Goal: Information Seeking & Learning: Learn about a topic

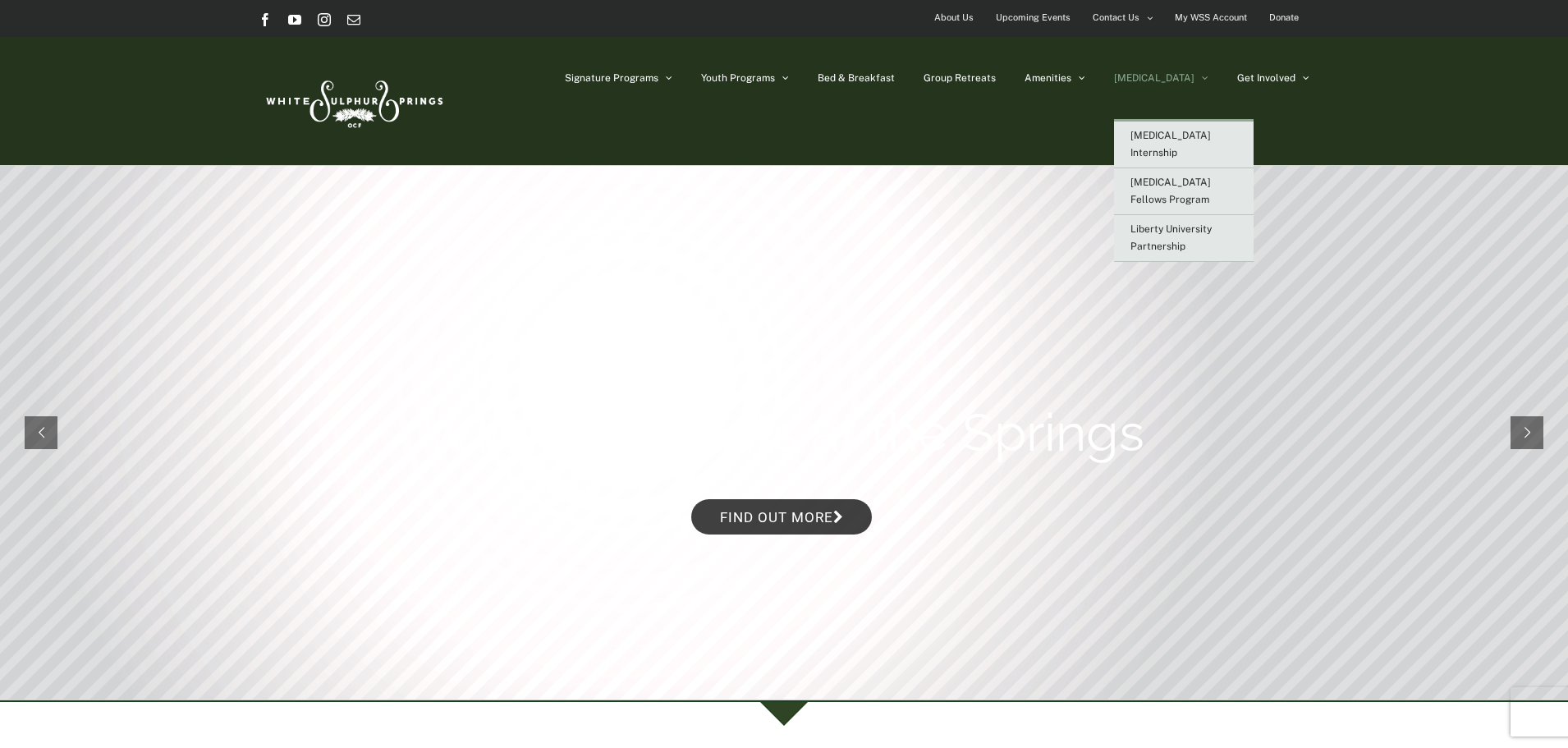
click at [1190, 76] on span "[MEDICAL_DATA]" at bounding box center [1154, 78] width 81 height 10
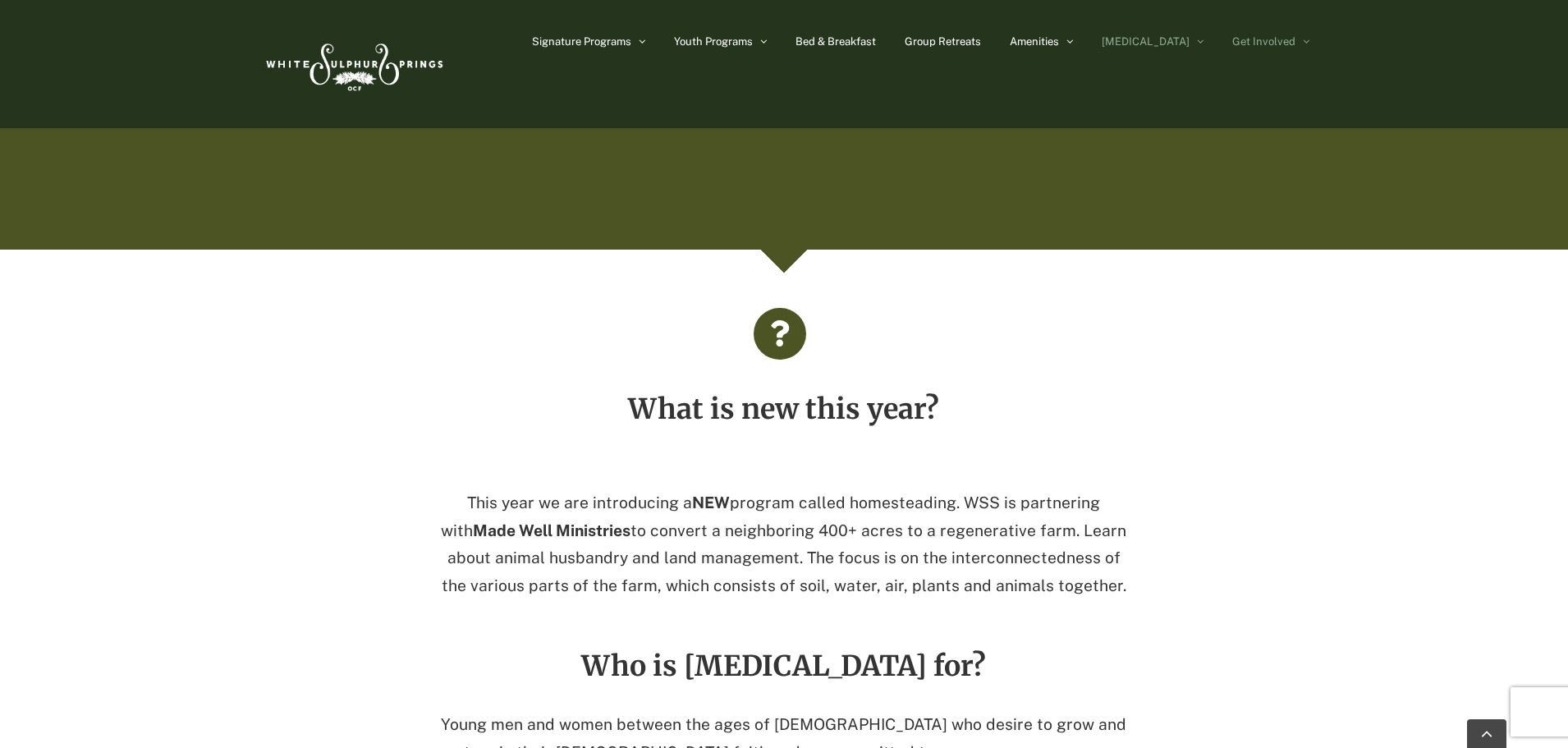
scroll to position [824, 0]
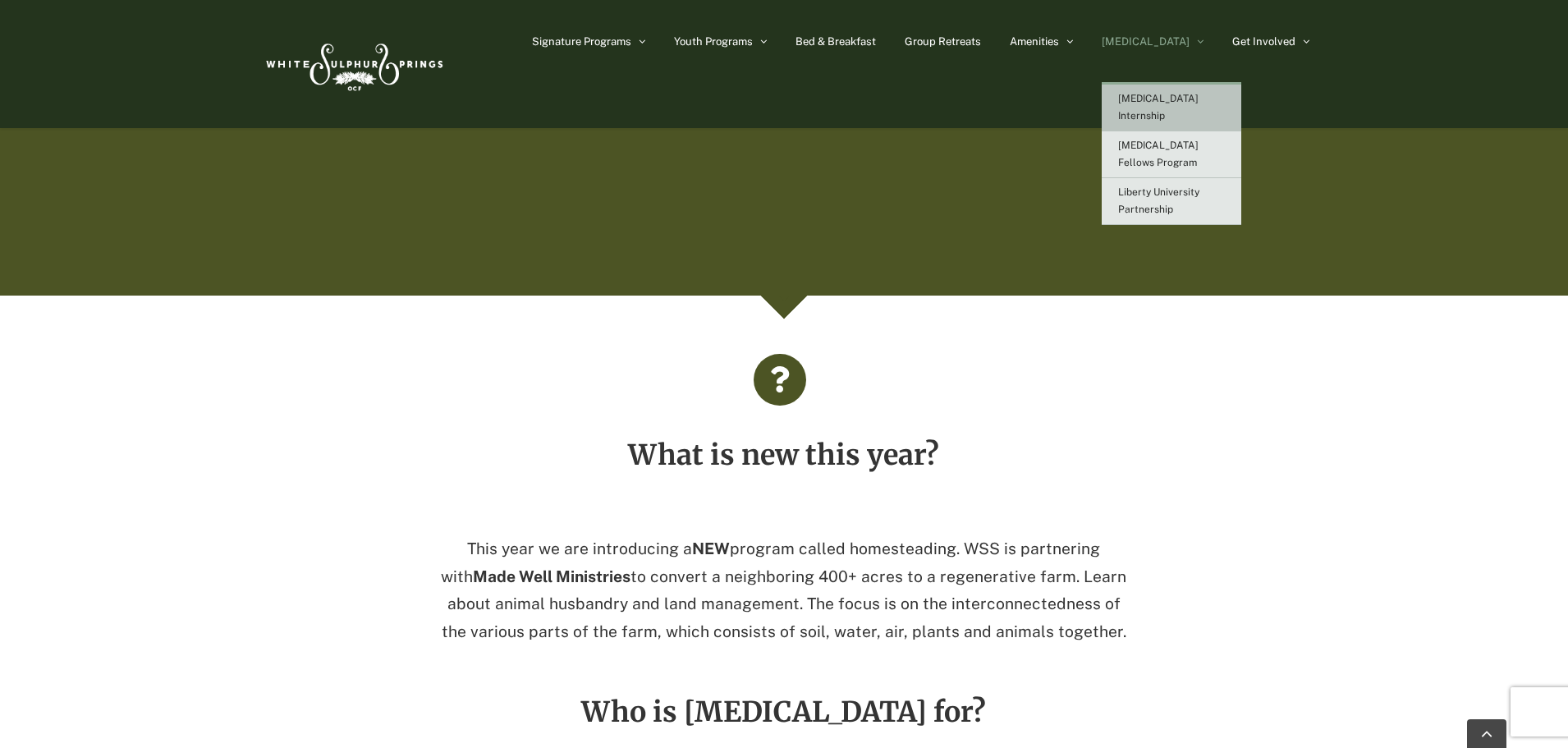
click at [1184, 96] on span "[MEDICAL_DATA] Internship" at bounding box center [1158, 107] width 81 height 29
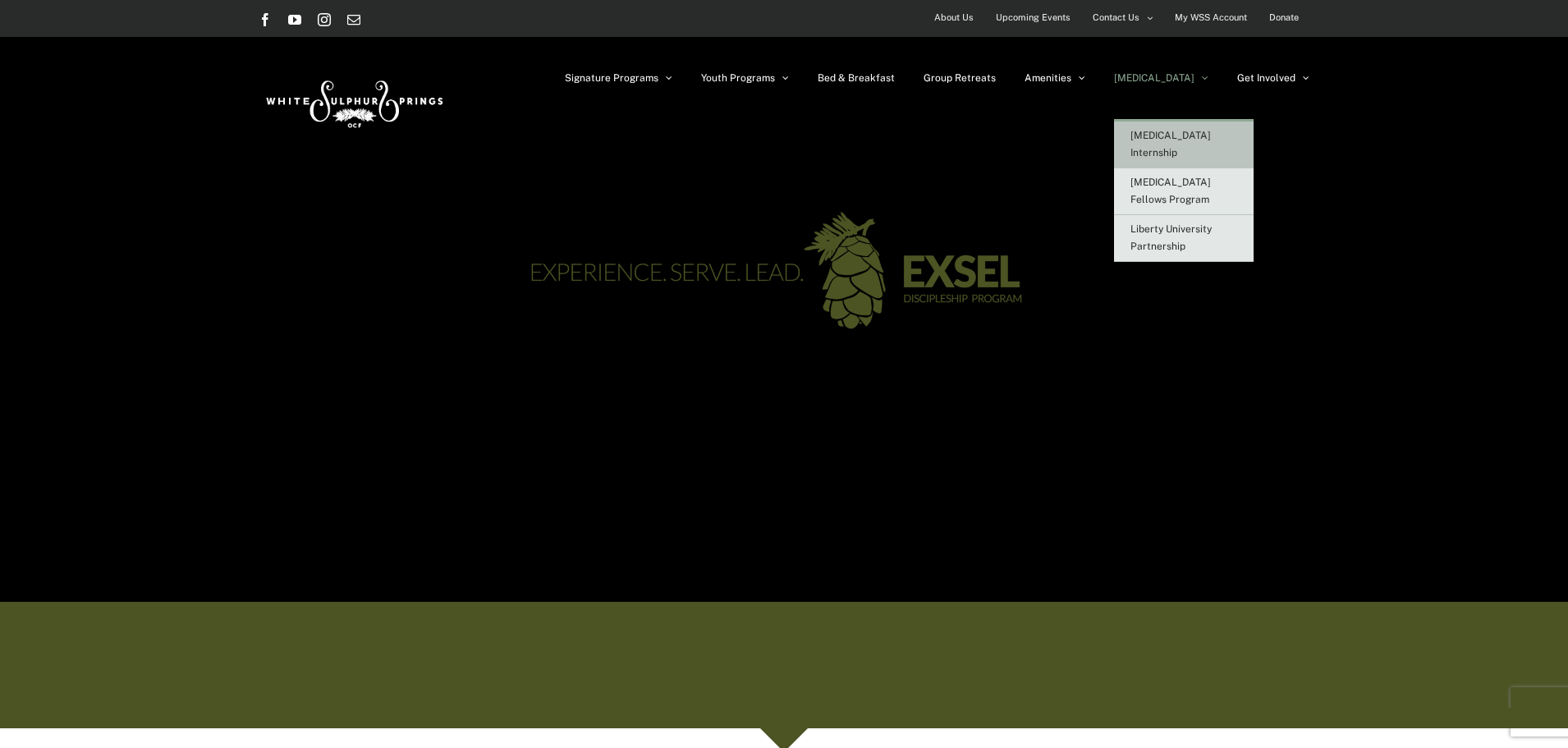
click at [1193, 135] on span "[MEDICAL_DATA] Internship" at bounding box center [1171, 145] width 81 height 29
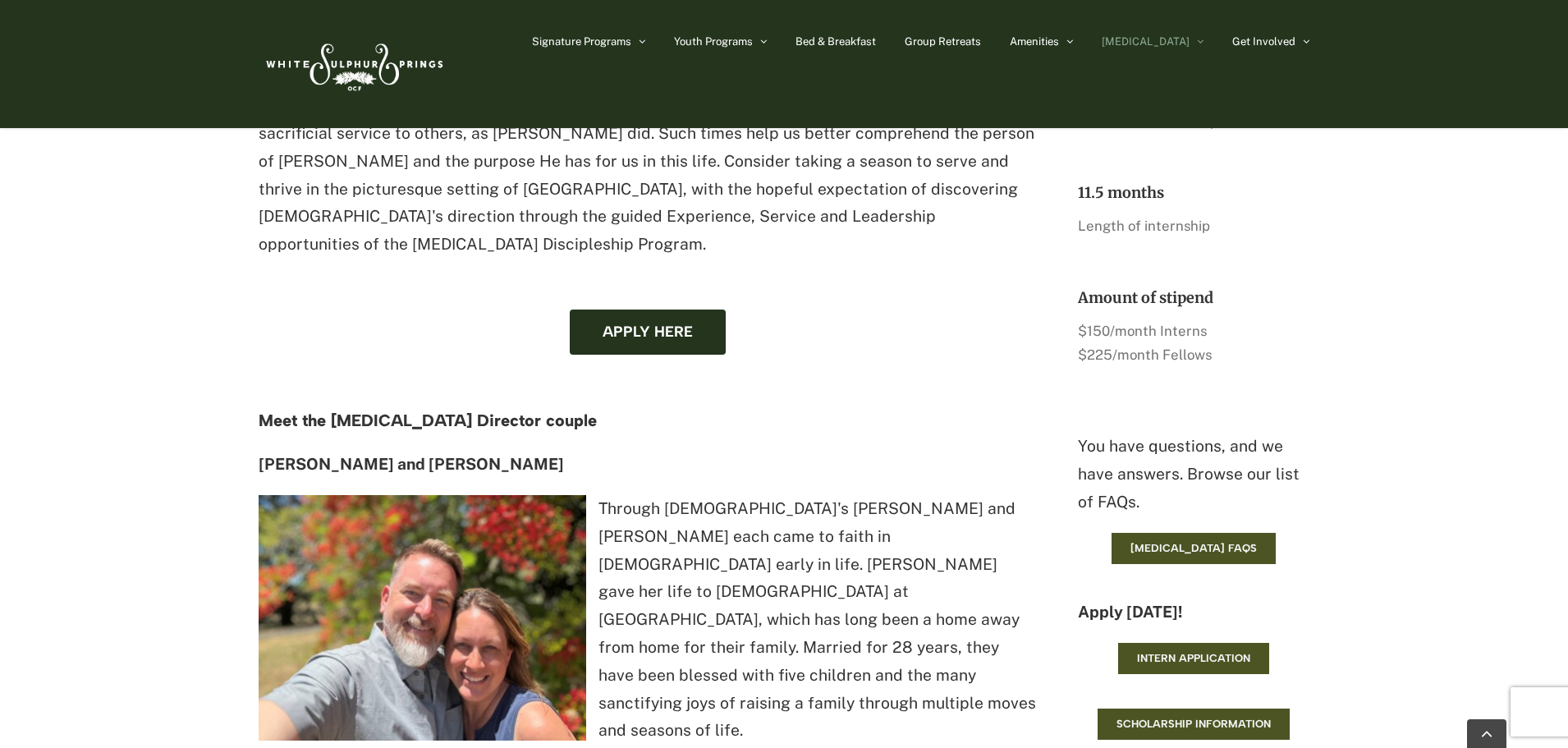
scroll to position [1313, 0]
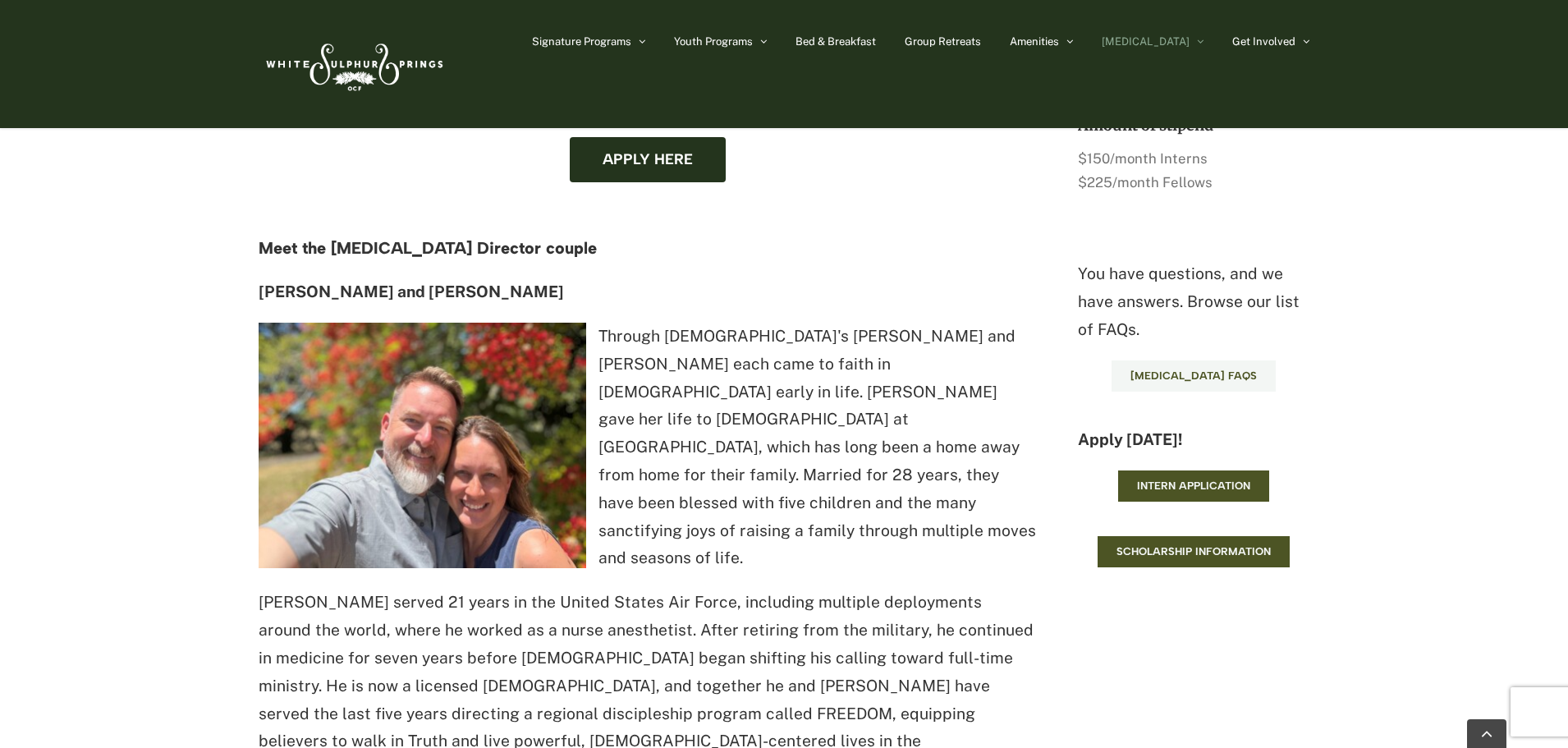
click at [1229, 379] on link "[MEDICAL_DATA] FAQs" at bounding box center [1193, 376] width 164 height 31
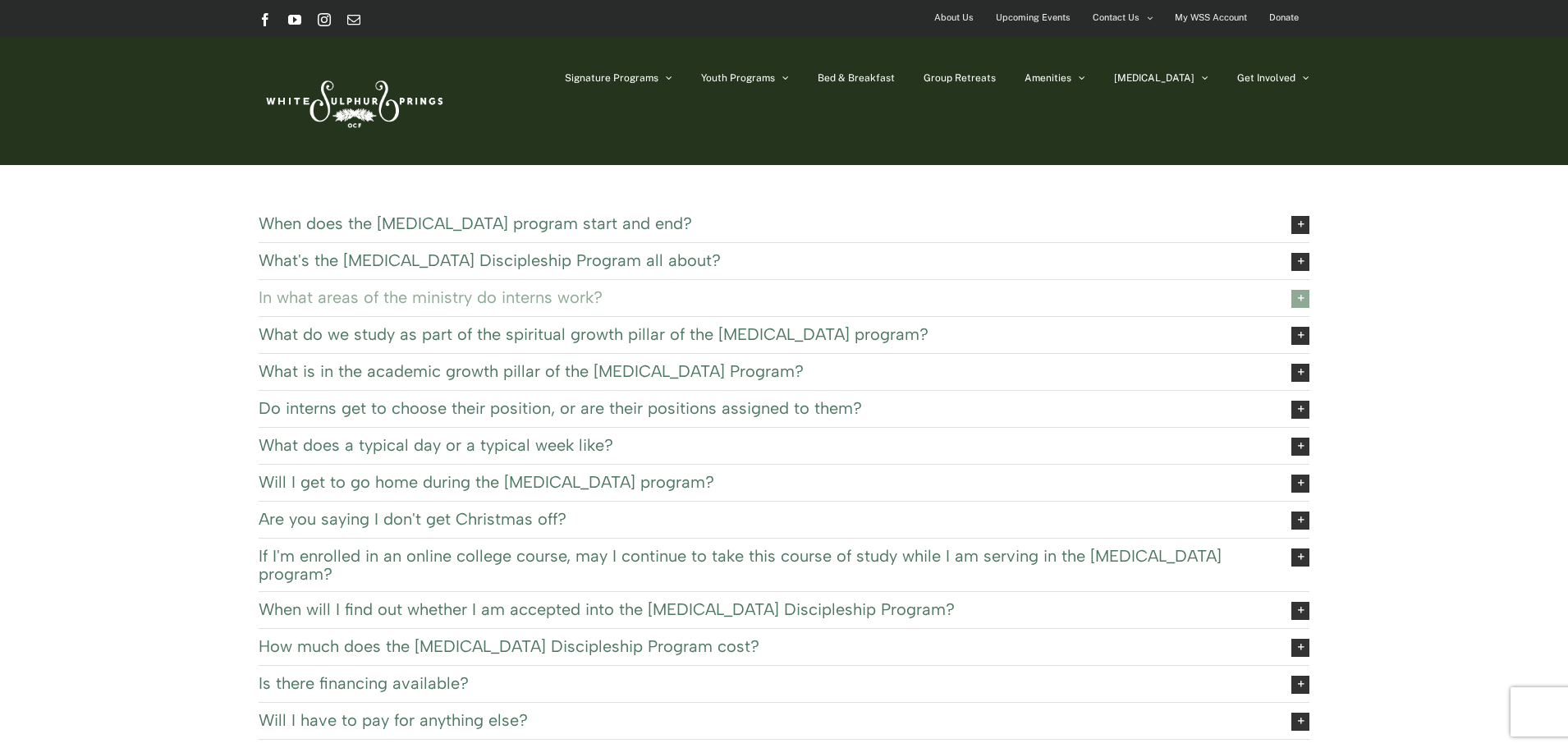
click at [591, 300] on span "In what areas of the ministry do interns work?" at bounding box center [762, 297] width 1007 height 18
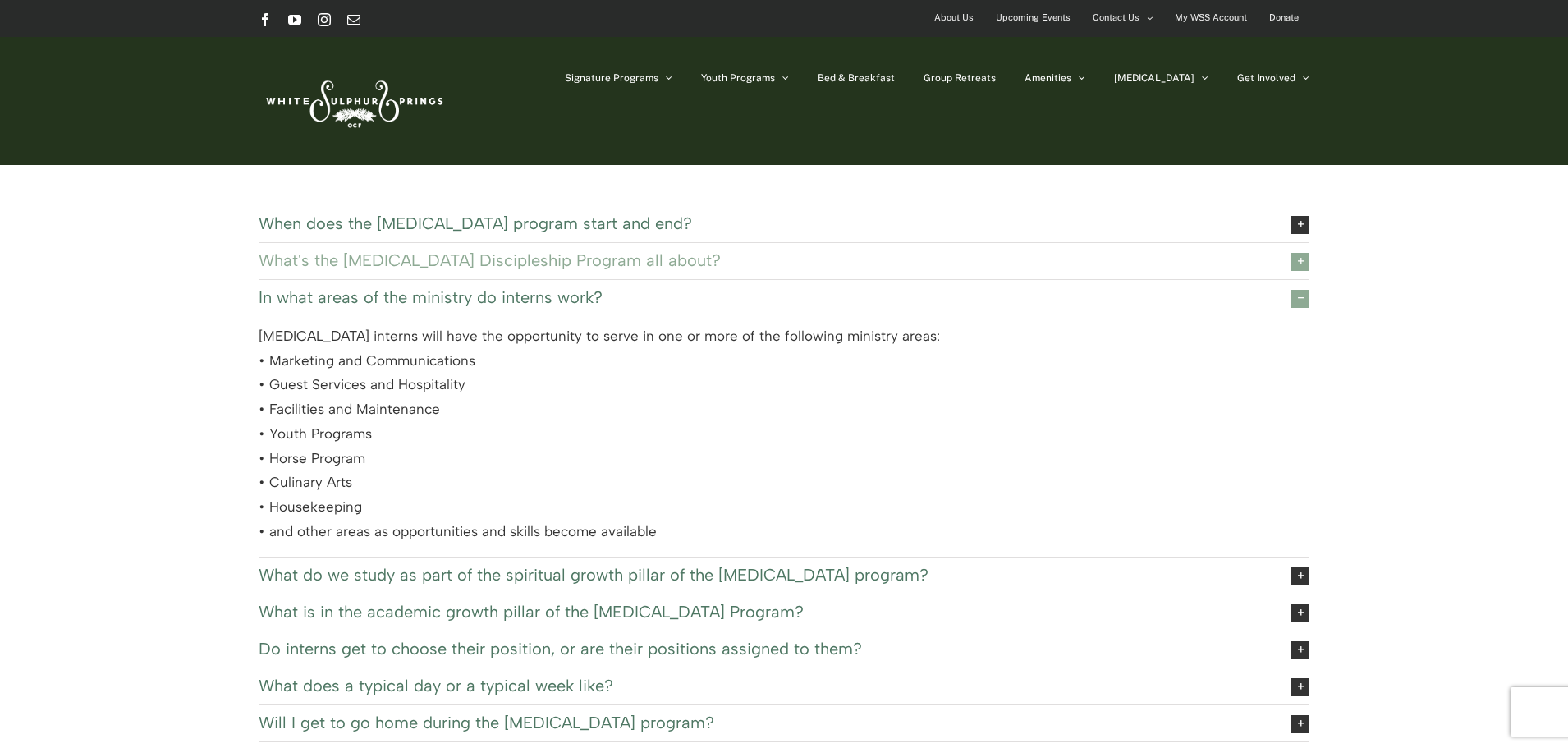
click at [631, 274] on link "What's the EXSEL Discipleship Program all about?" at bounding box center [784, 260] width 1051 height 36
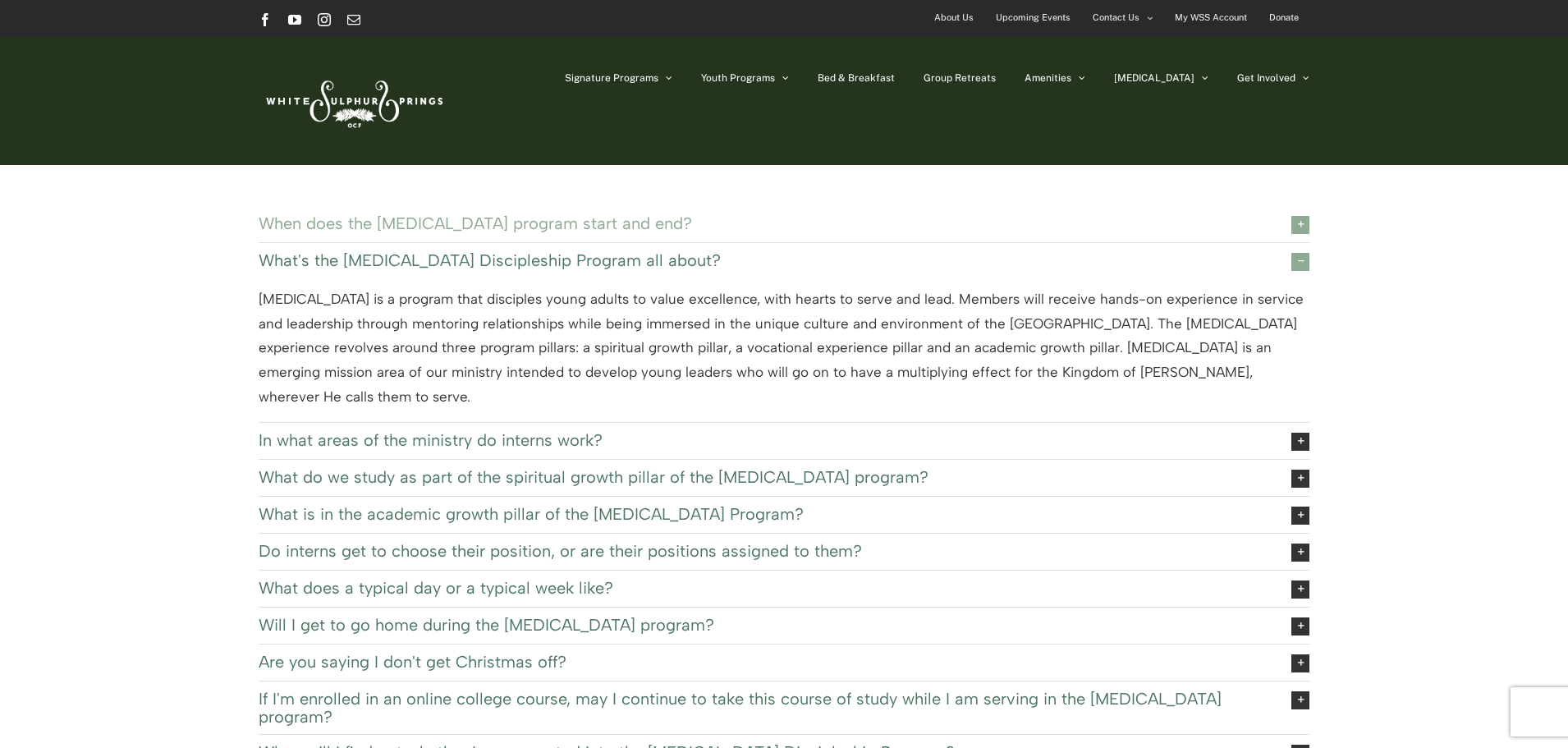
click at [469, 218] on span "When does the EXSEL program start and end?" at bounding box center [762, 223] width 1007 height 18
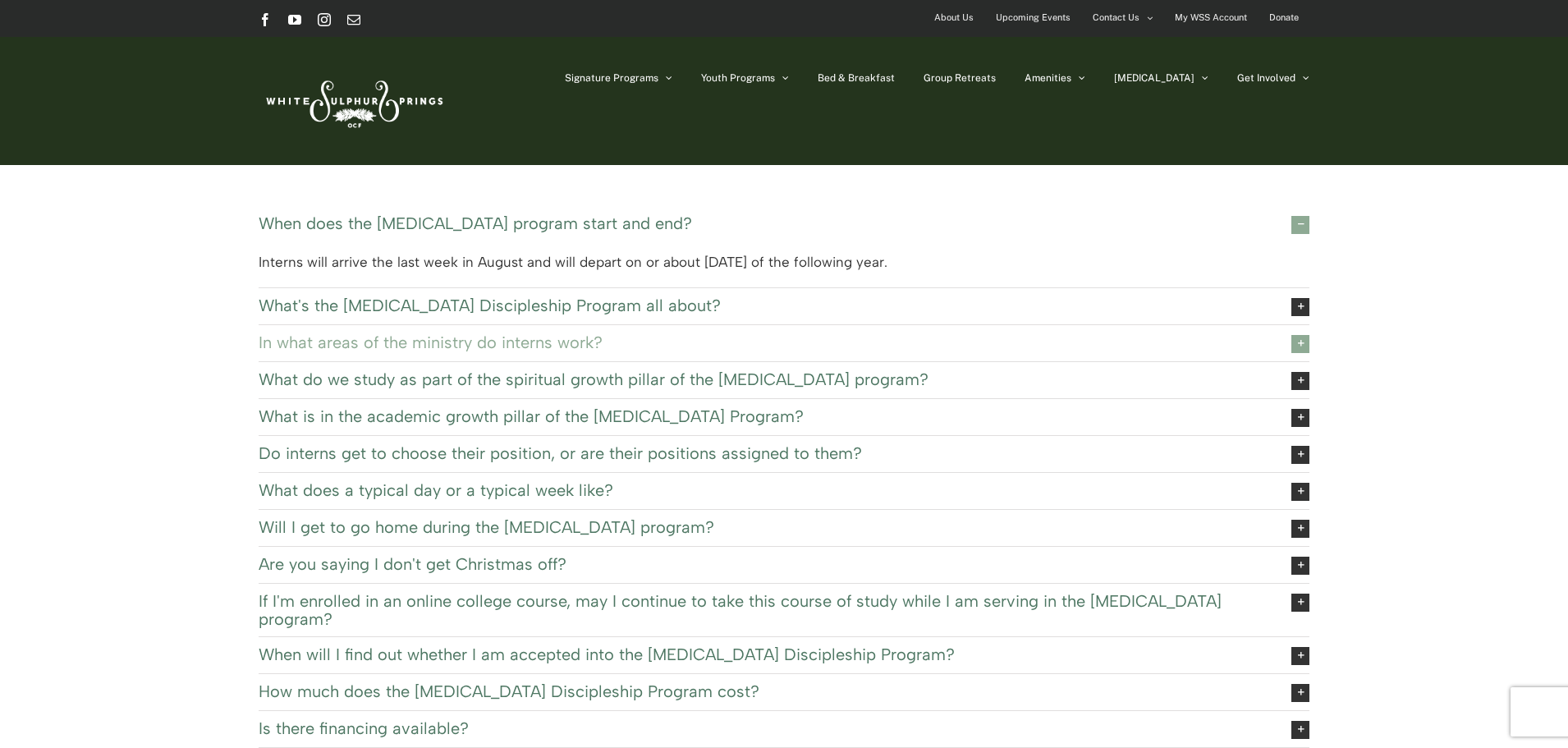
click at [614, 341] on span "In what areas of the ministry do interns work?" at bounding box center [762, 342] width 1007 height 18
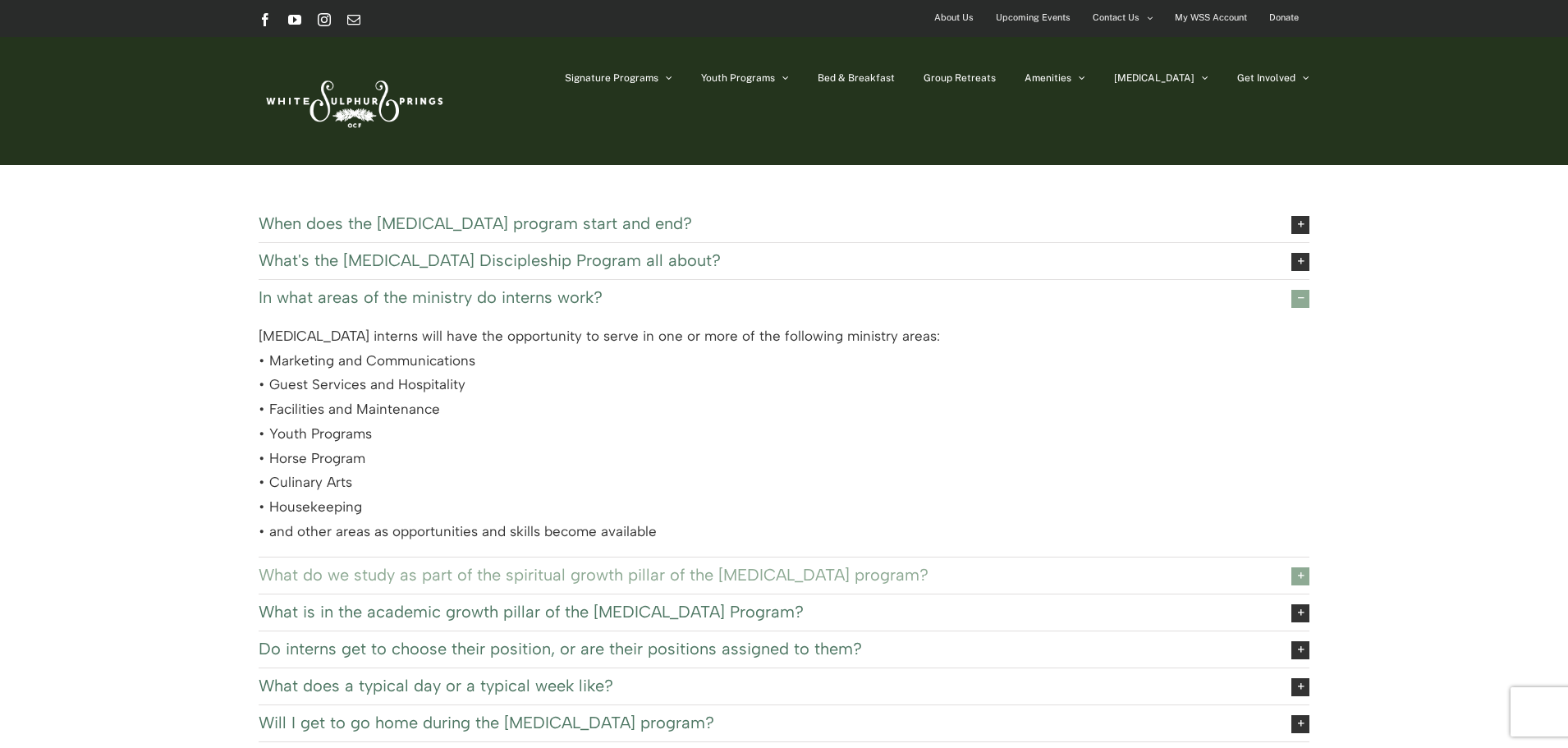
click at [482, 573] on span "What do we study as part of the spiritual growth pillar of the EXSEL program?" at bounding box center [762, 574] width 1007 height 18
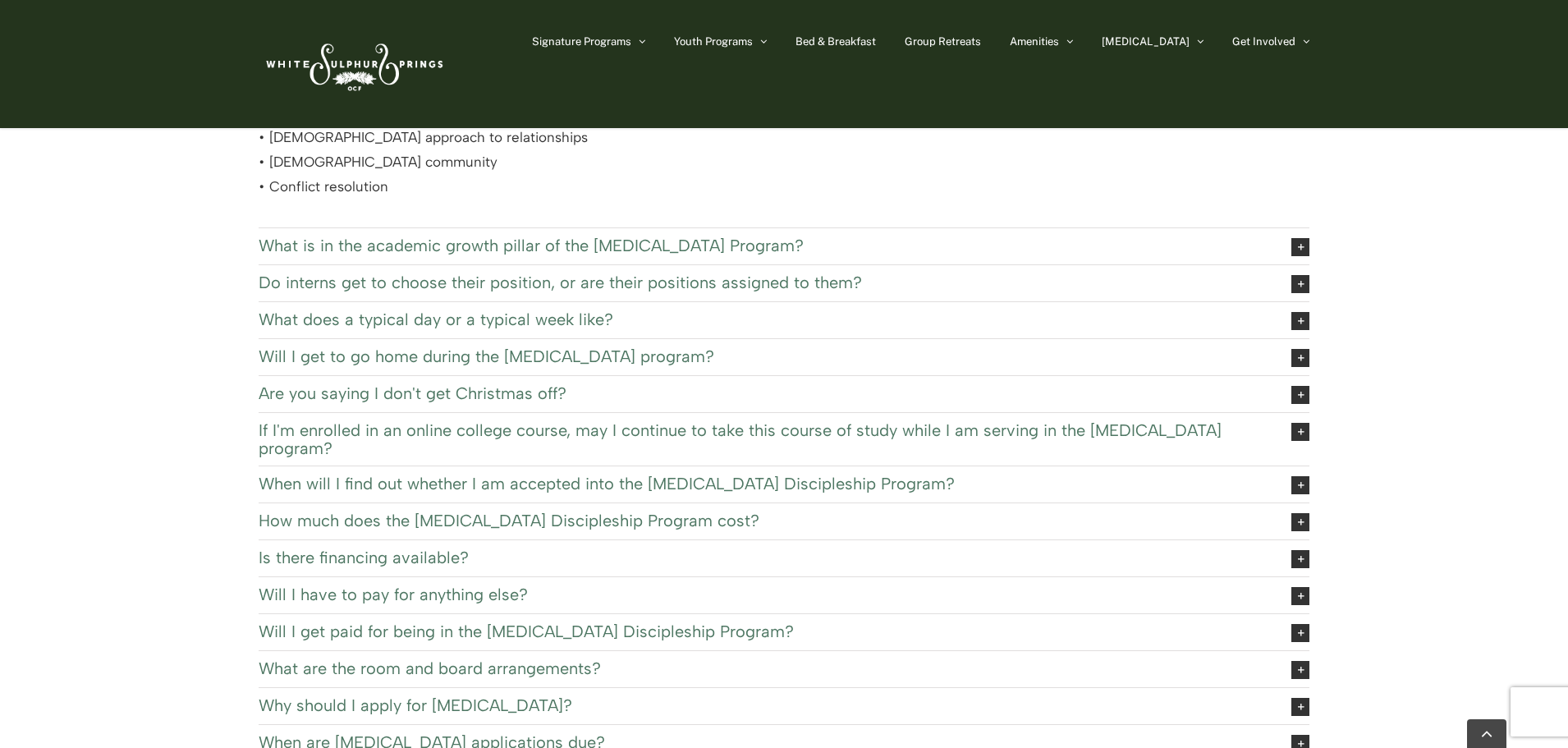
scroll to position [328, 0]
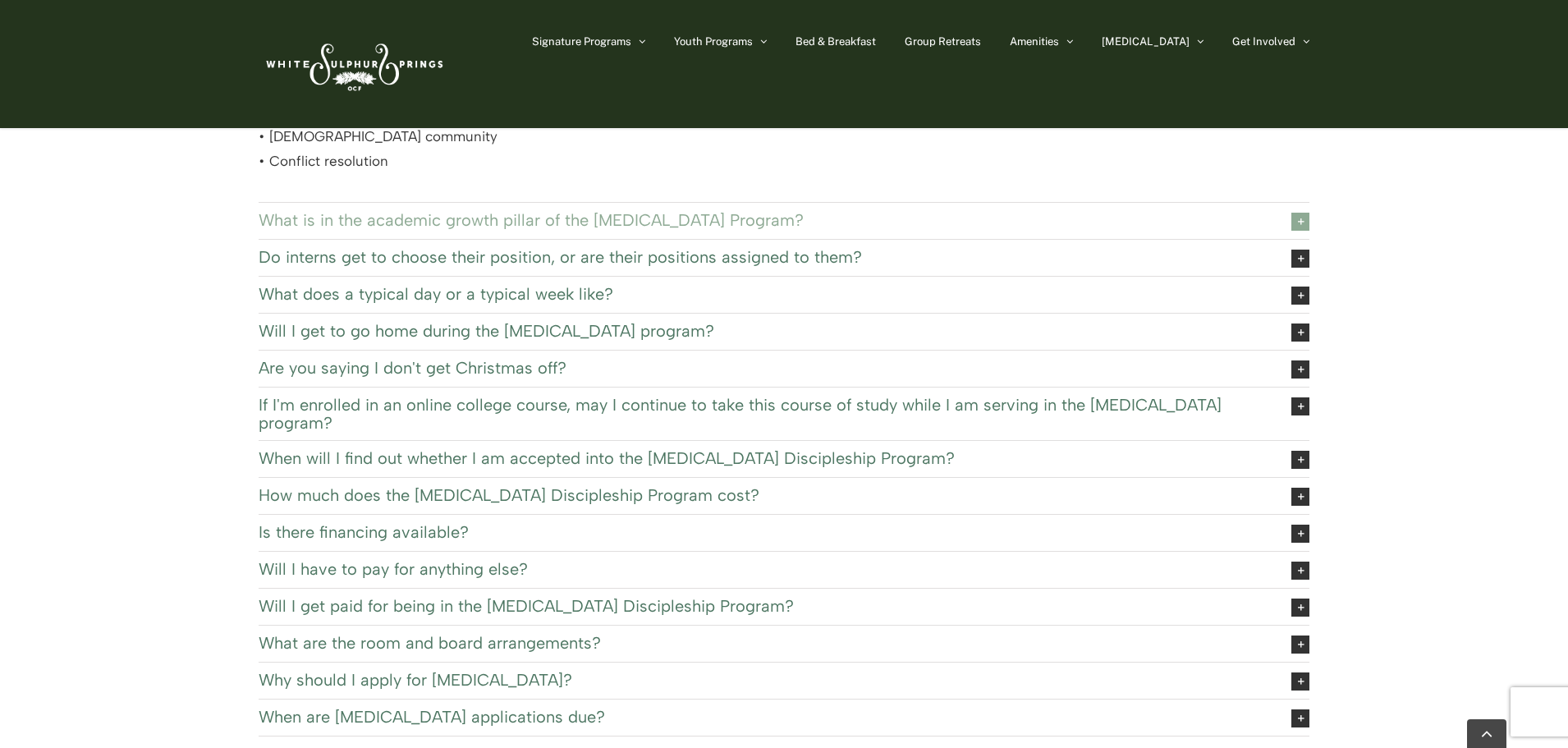
click at [420, 223] on span "What is in the academic growth pillar of the EXSEL Program?" at bounding box center [762, 220] width 1007 height 18
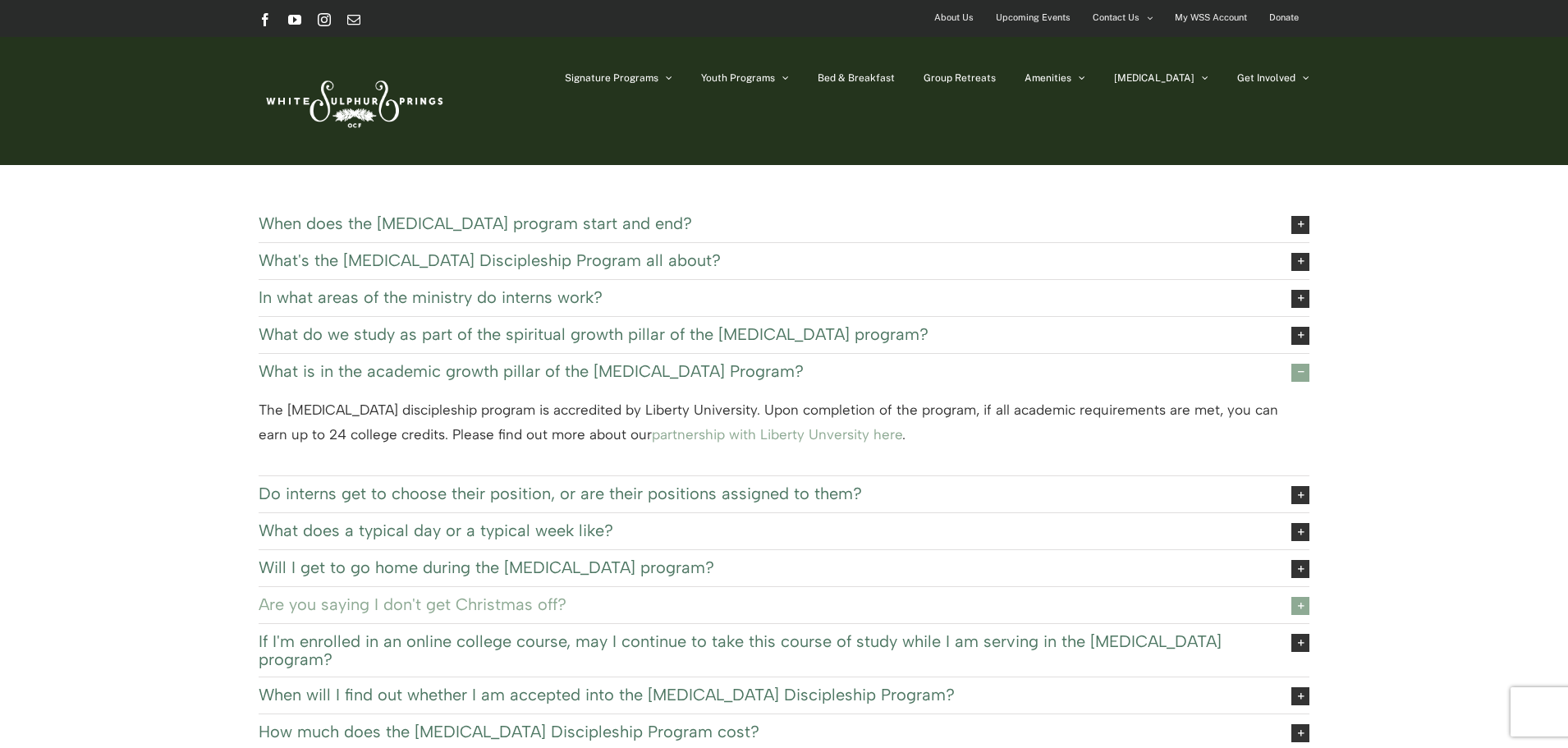
scroll to position [83, 0]
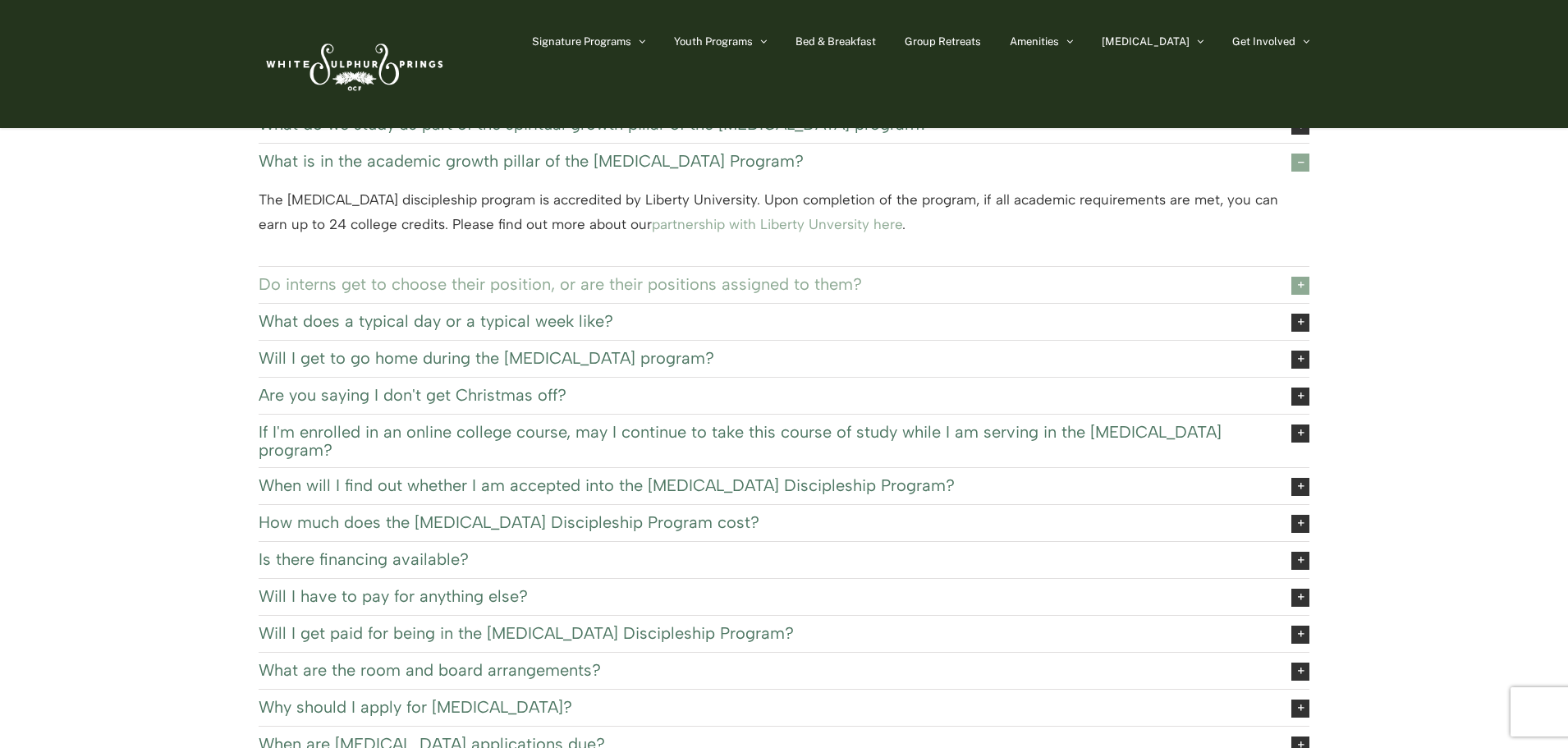
click at [459, 289] on span "Do interns get to choose their position, or are their positions assigned to the…" at bounding box center [762, 284] width 1007 height 18
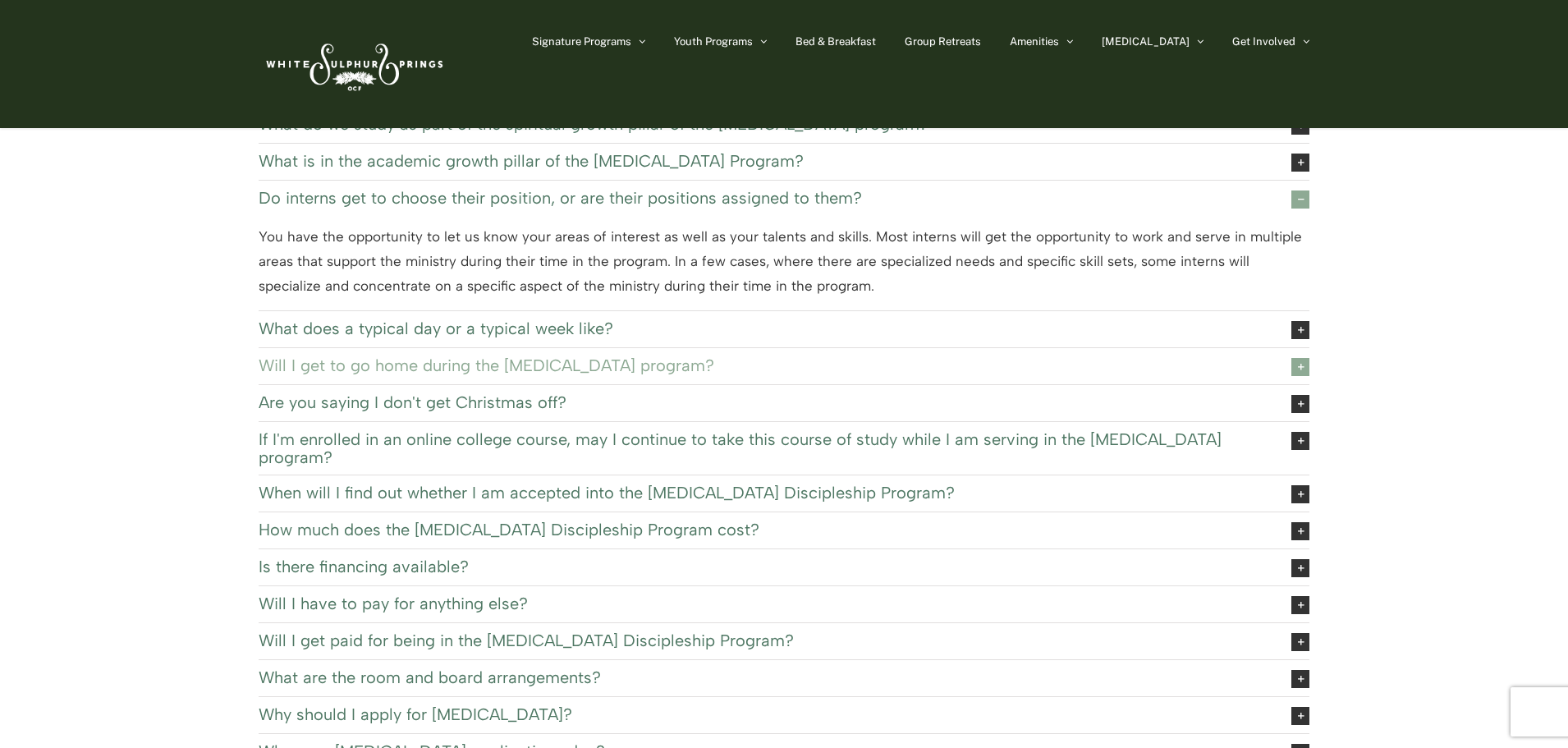
click at [625, 357] on span "Will I get to go home during the EXSEL program?" at bounding box center [762, 365] width 1007 height 18
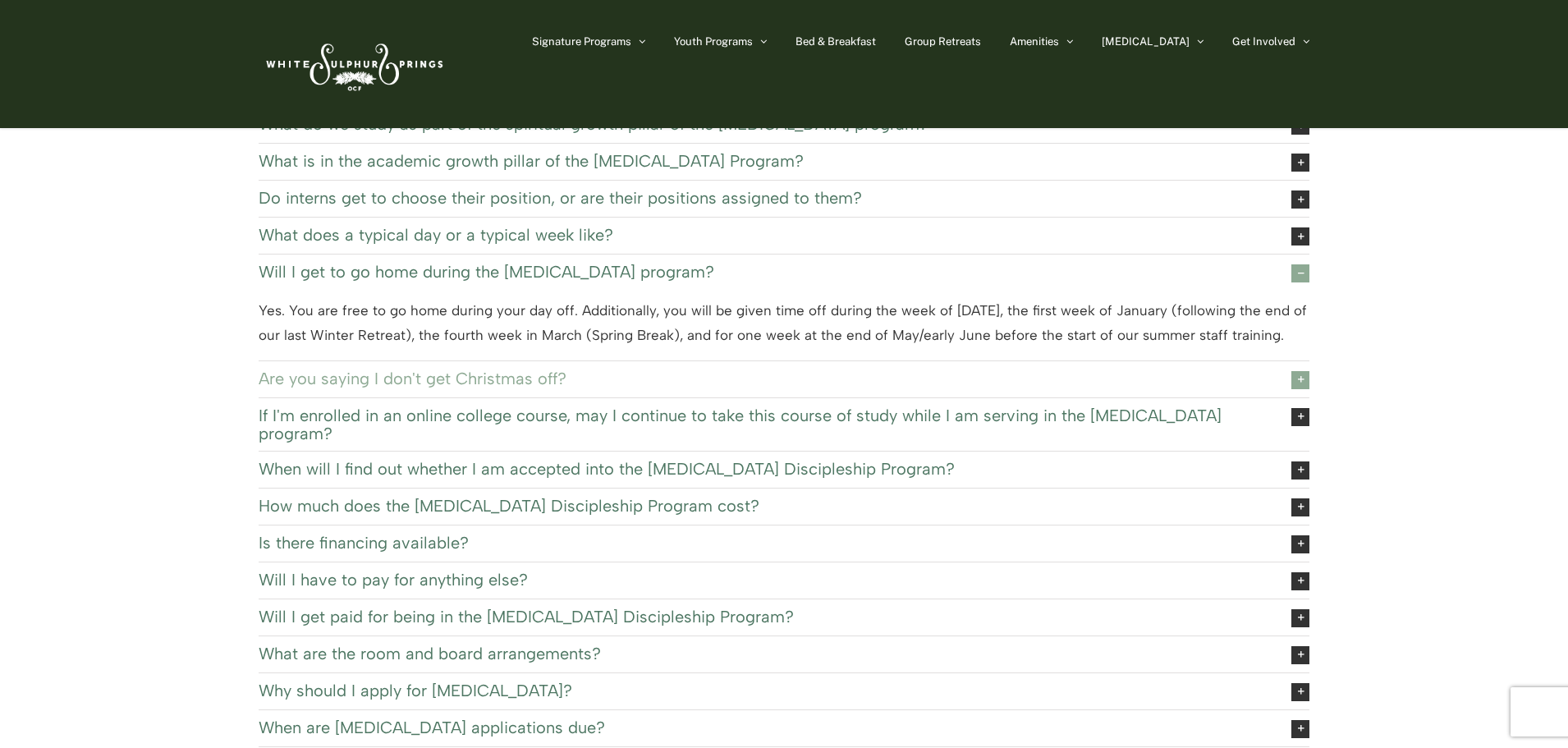
click at [594, 380] on span "Are you saying I don't get Christmas off?" at bounding box center [762, 378] width 1007 height 18
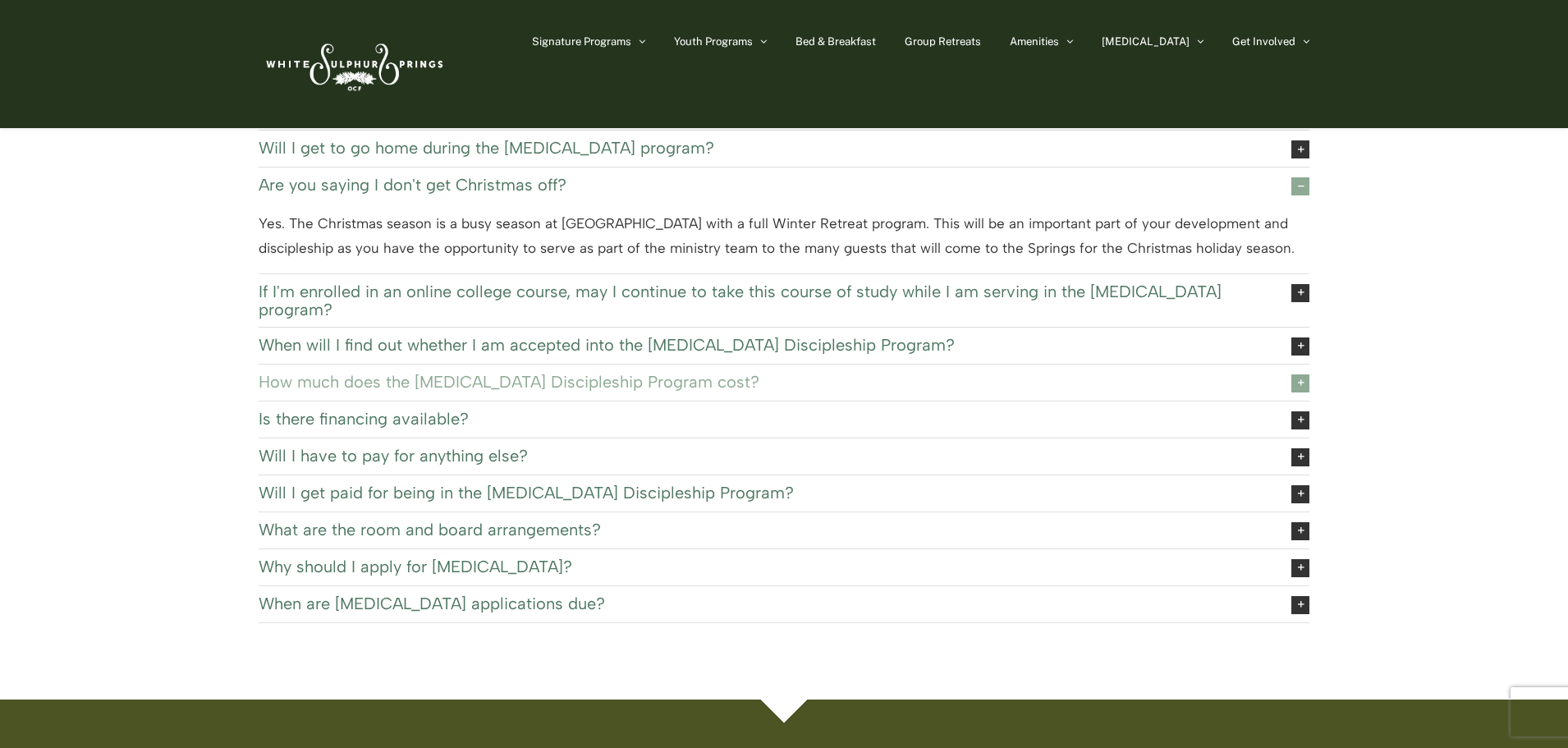
scroll to position [247, 0]
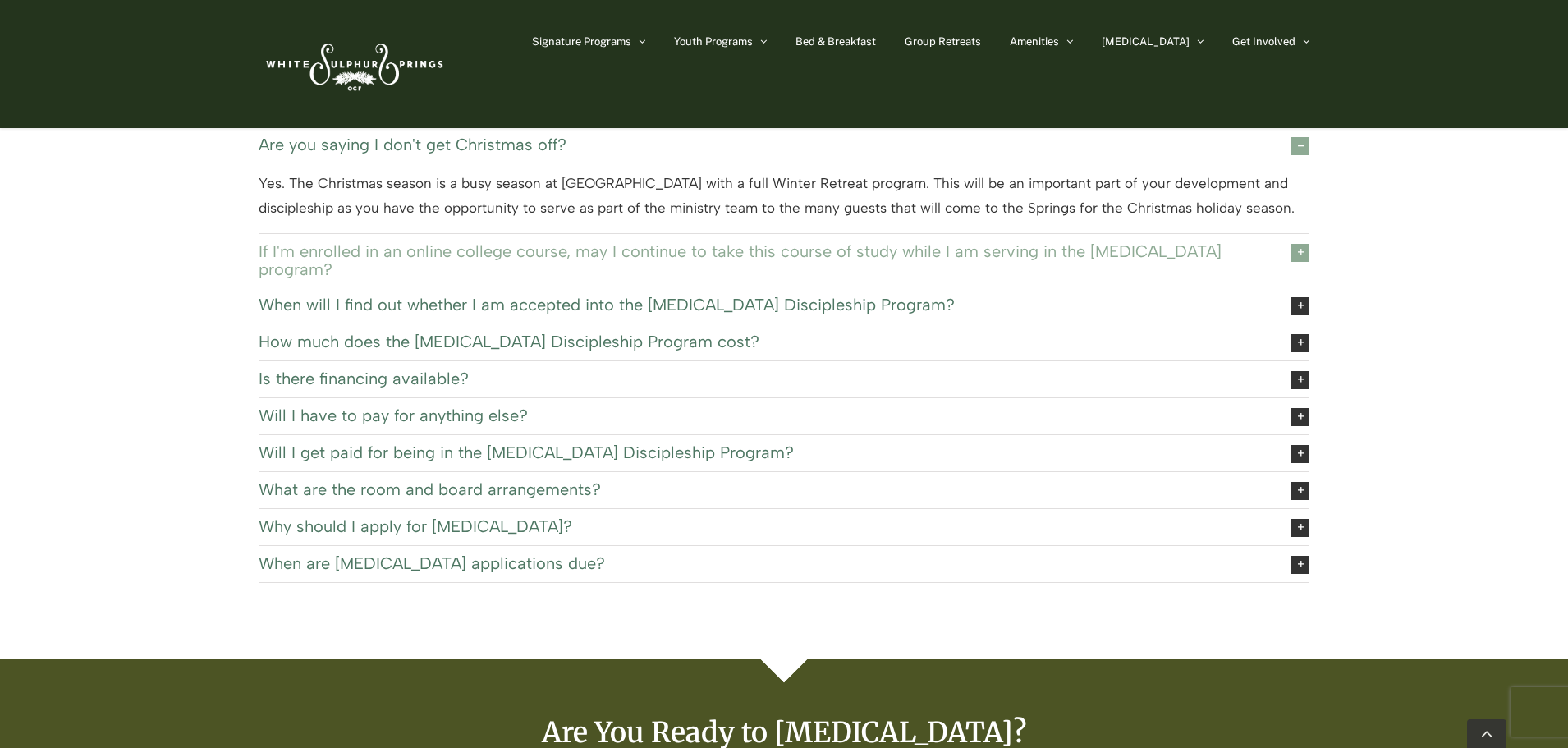
click at [893, 247] on span "If I'm enrolled in an online college course, may I continue to take this course…" at bounding box center [762, 259] width 1007 height 36
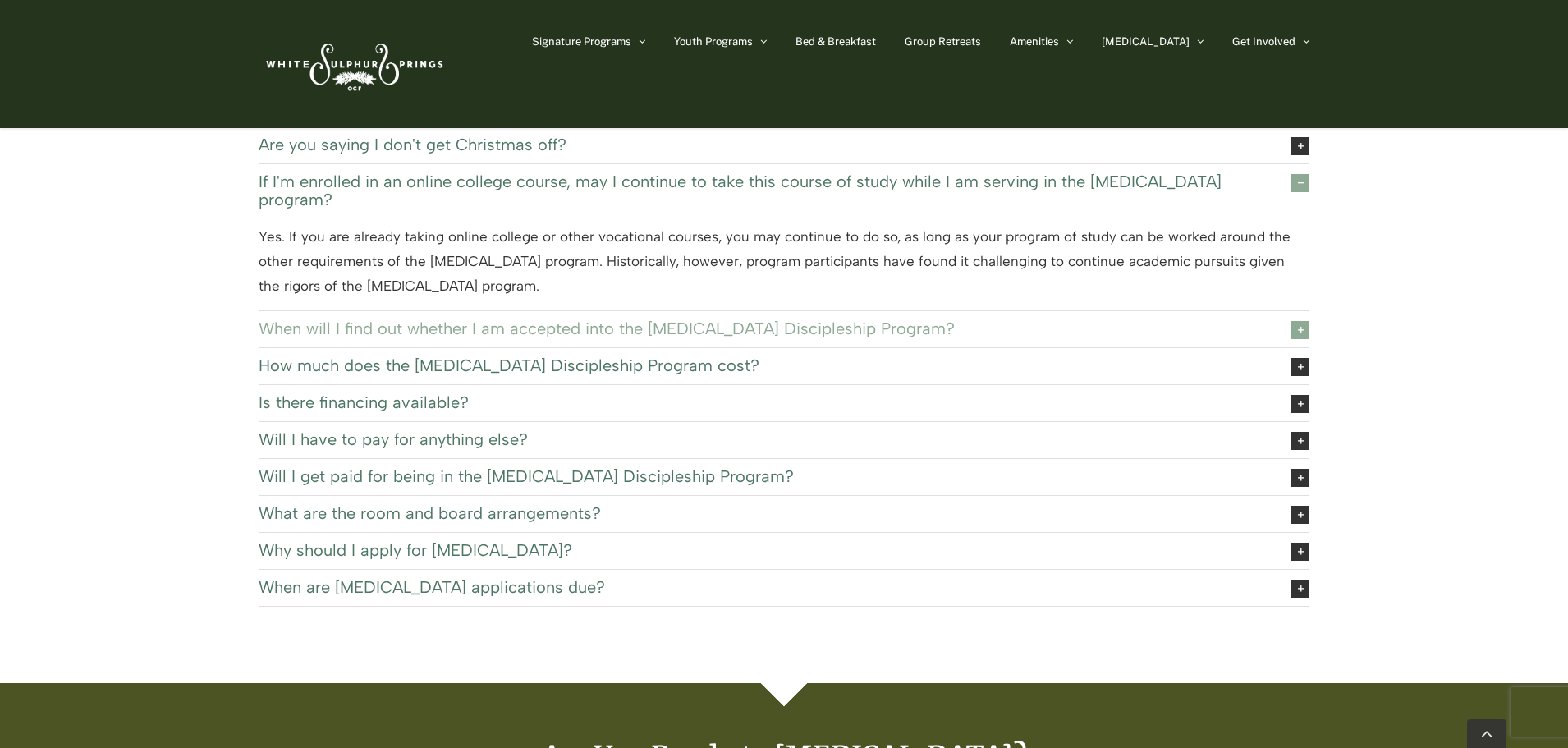
click at [877, 320] on span "When will I find out whether I am accepted into the EXSEL Discipleship Program?" at bounding box center [762, 328] width 1007 height 18
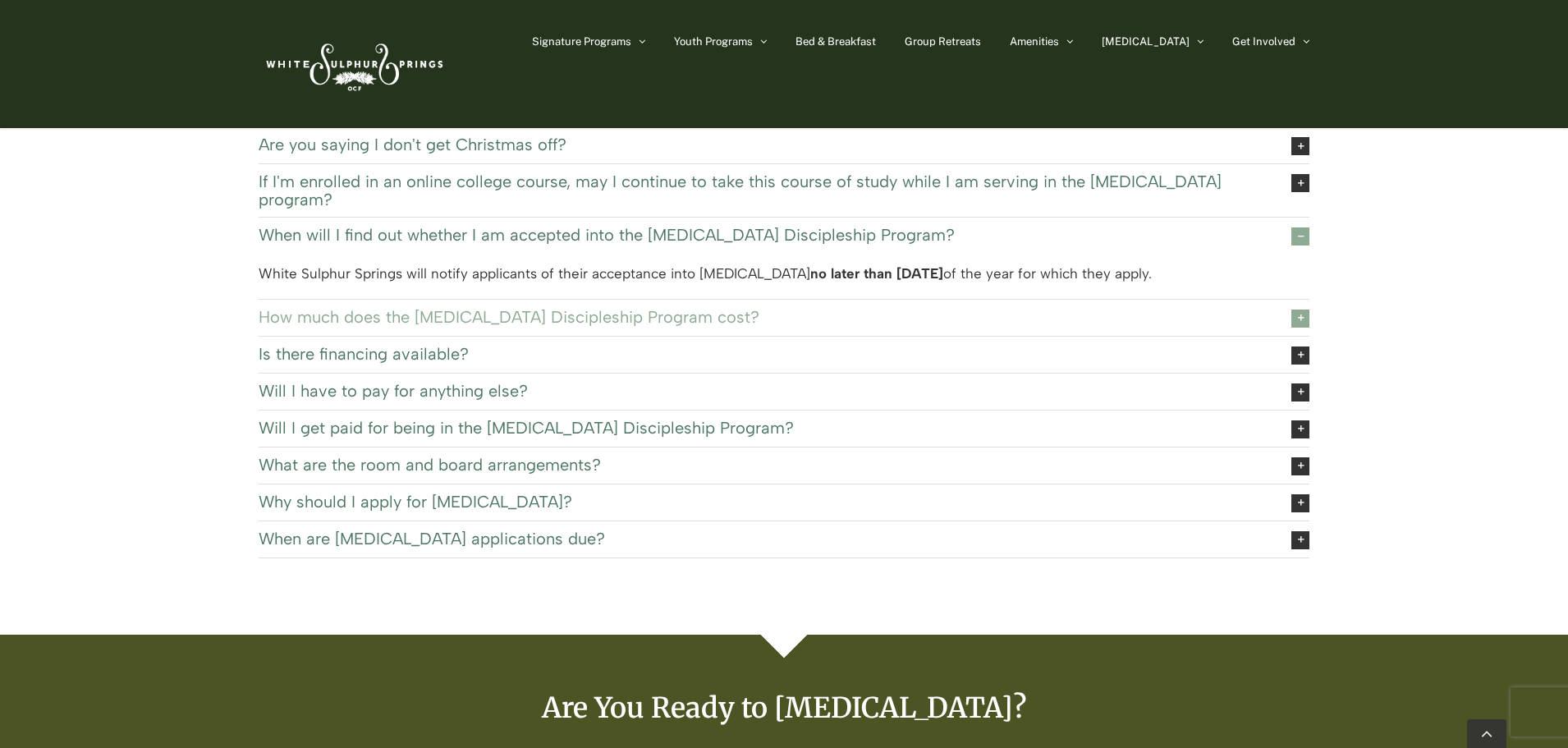
click at [876, 308] on span "How much does the EXSEL Discipleship Program cost?" at bounding box center [762, 317] width 1007 height 18
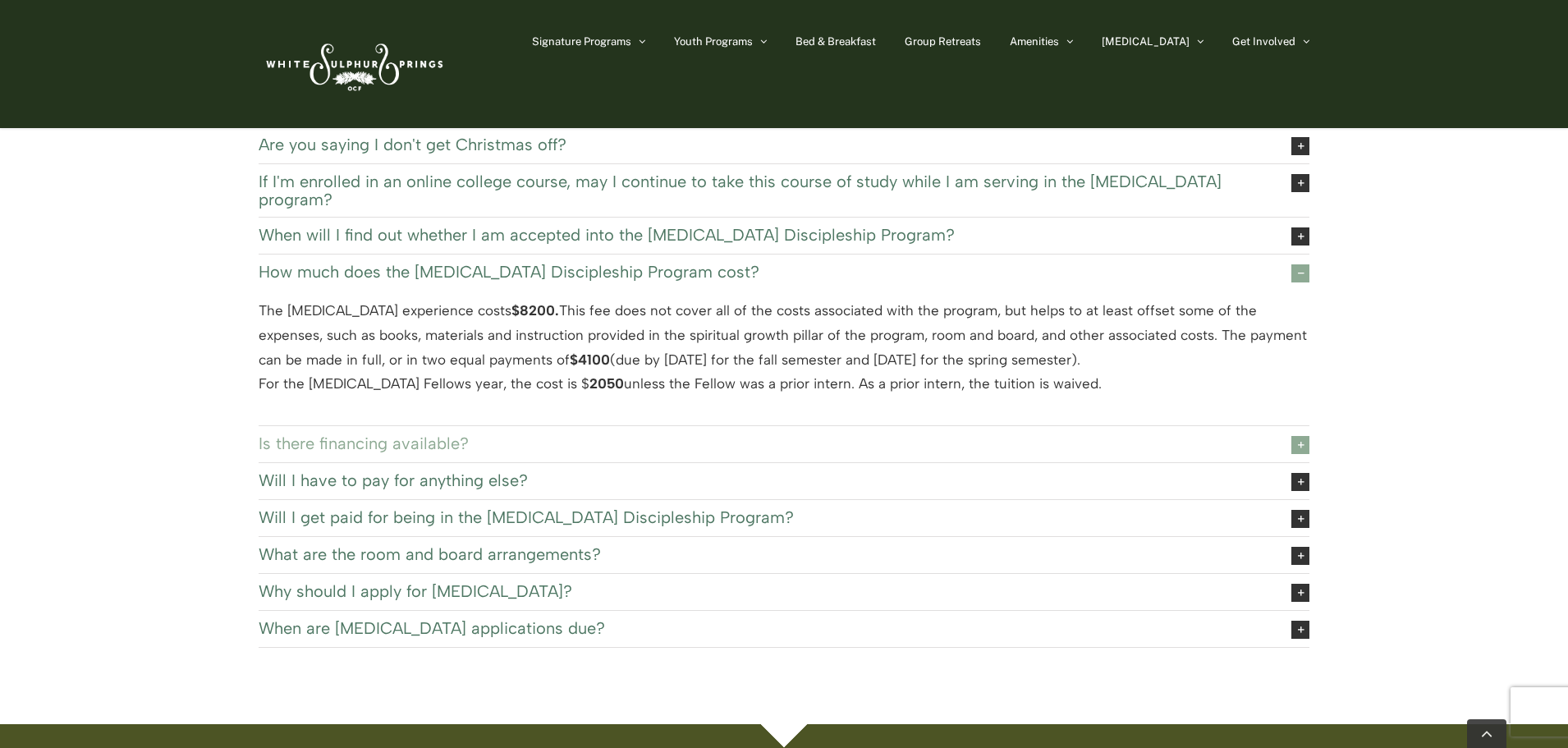
click at [476, 434] on span "Is there financing available?" at bounding box center [762, 443] width 1007 height 18
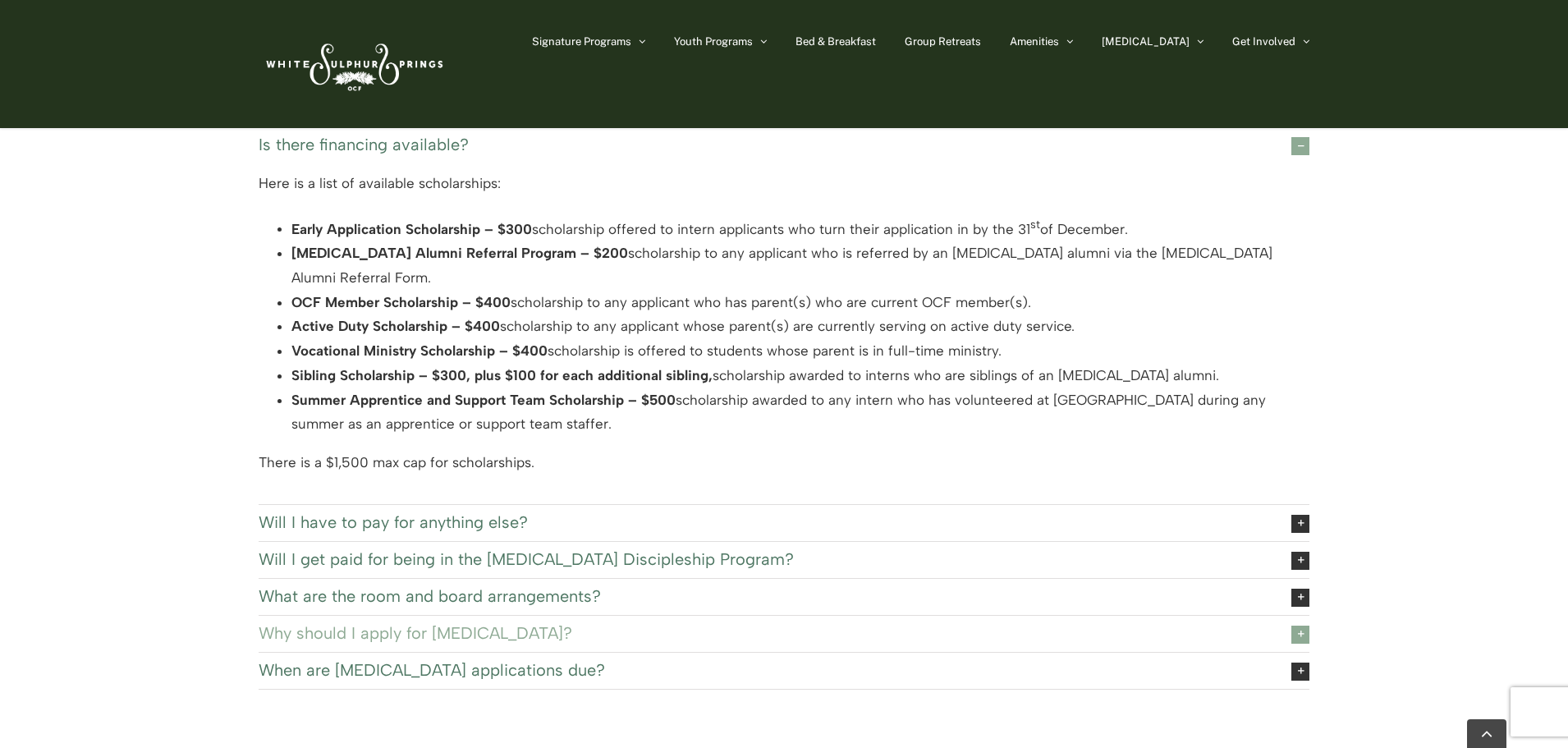
scroll to position [493, 0]
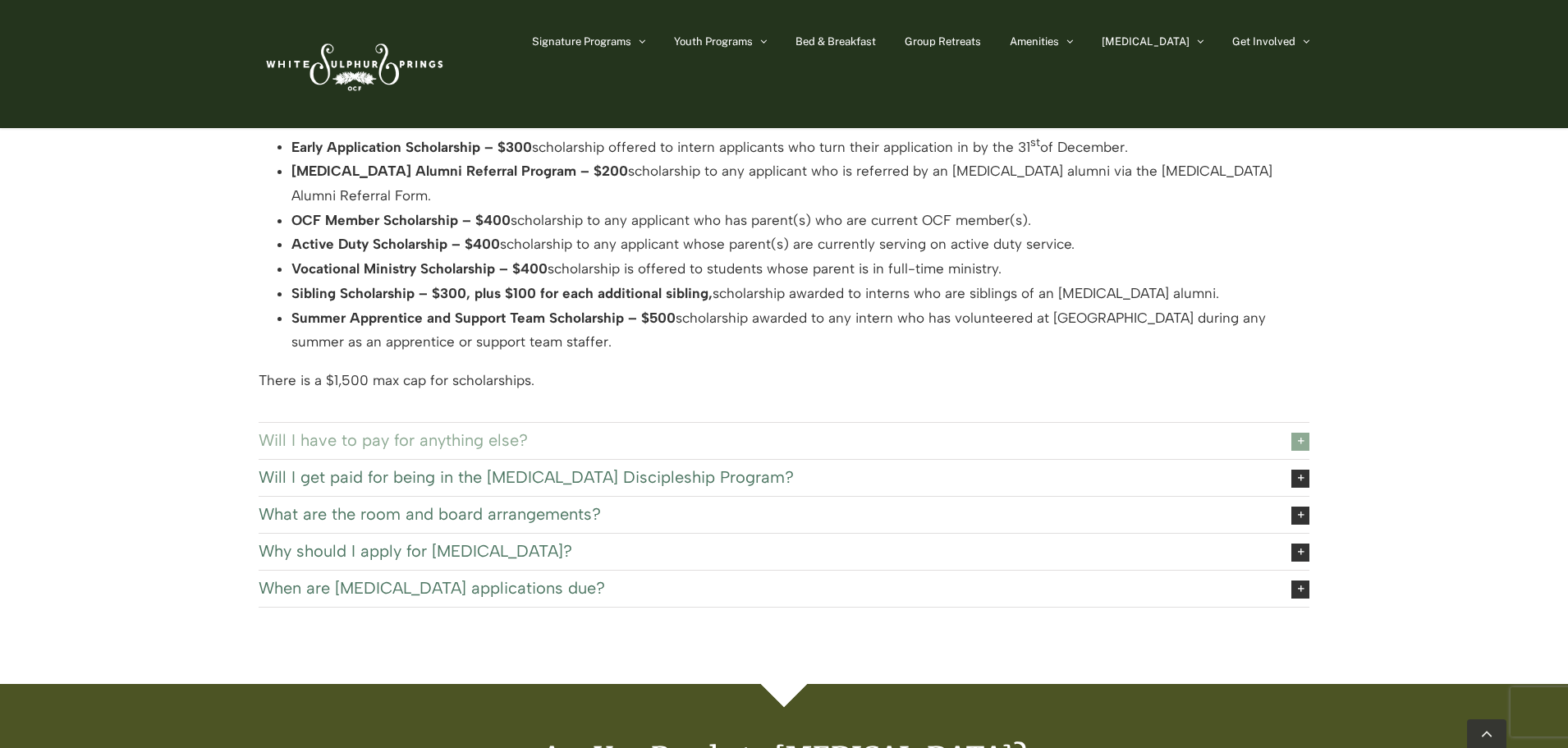
click at [501, 431] on span "Will I have to pay for anything else?" at bounding box center [762, 440] width 1007 height 18
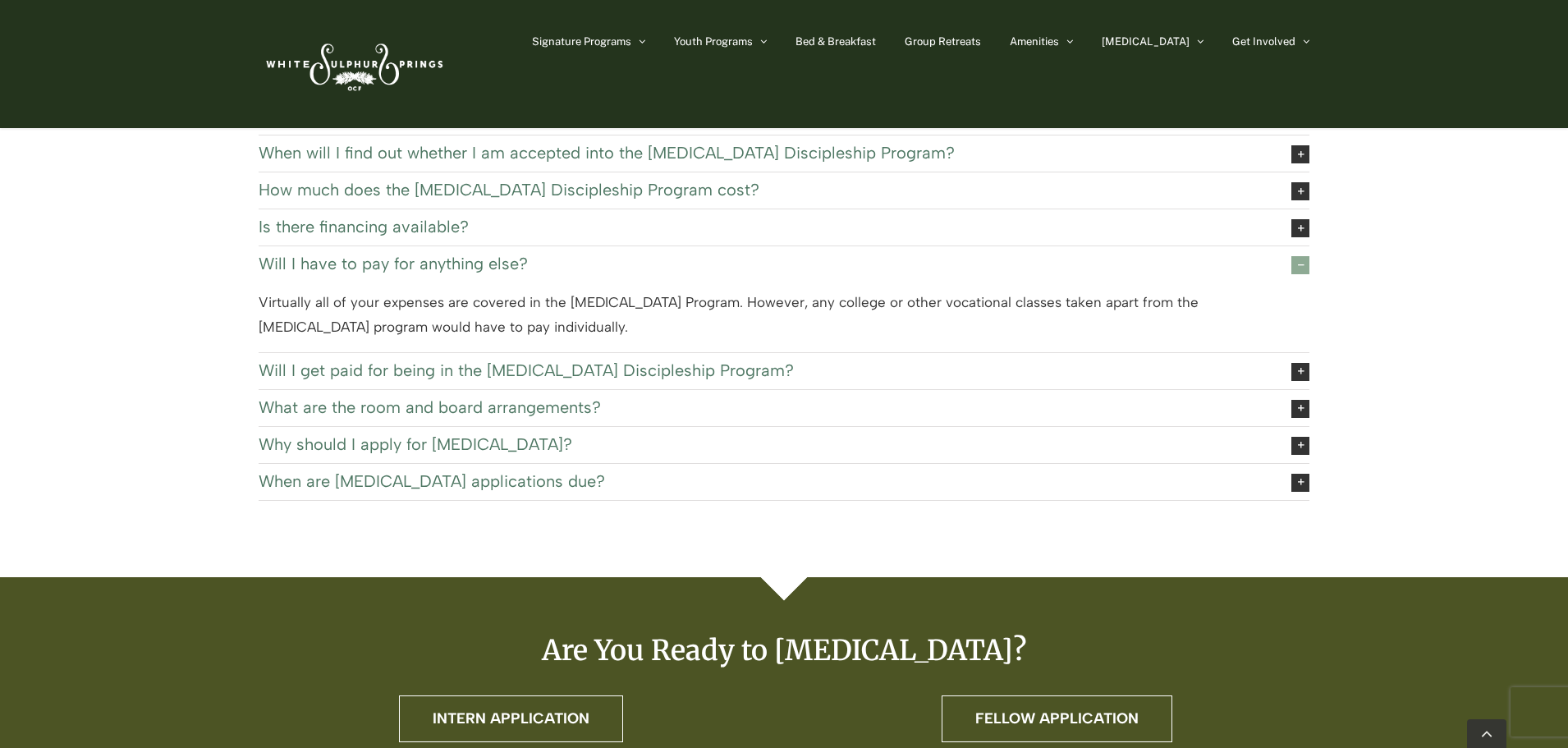
scroll to position [247, 0]
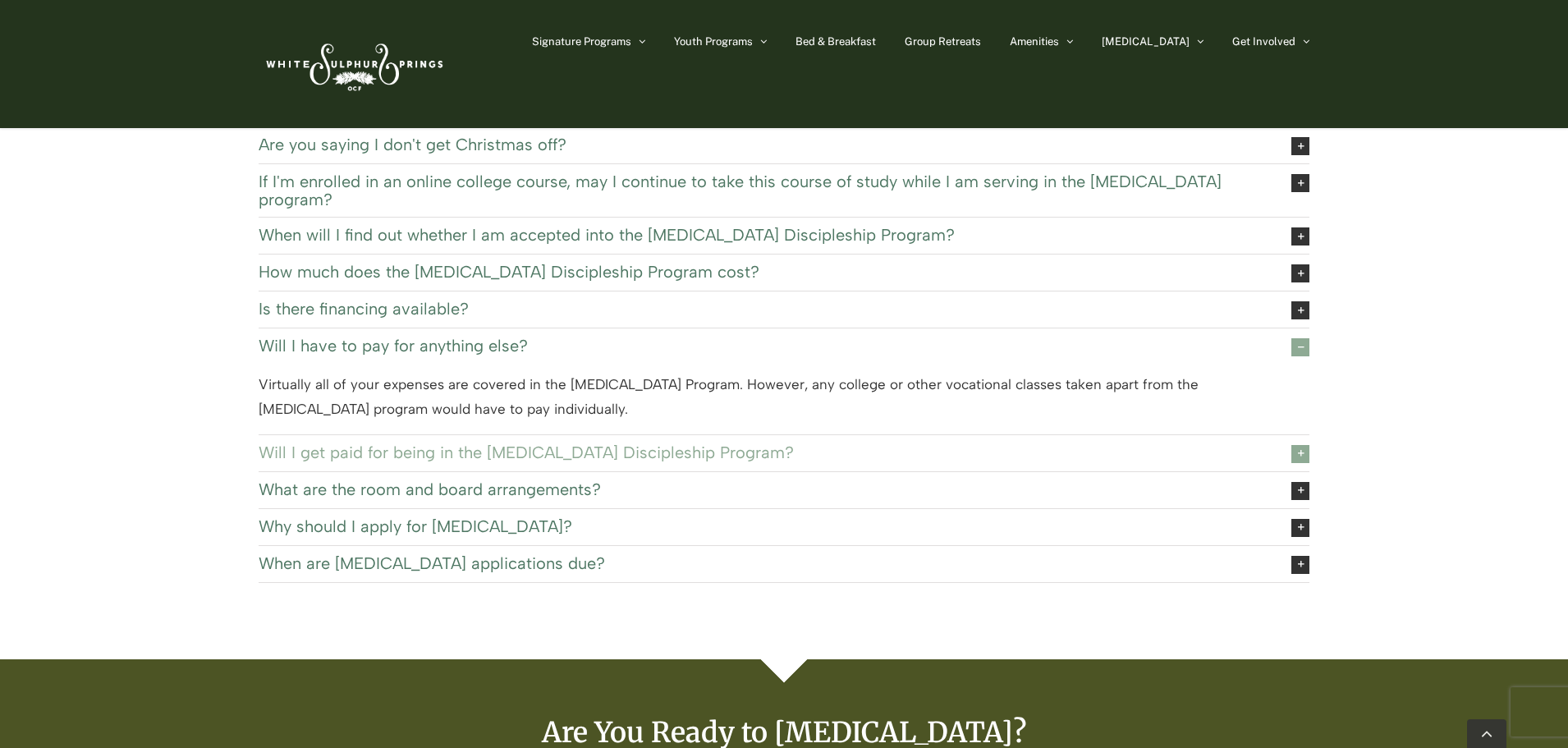
click at [713, 443] on span "Will I get paid for being in the EXSEL Discipleship Program?" at bounding box center [762, 452] width 1007 height 18
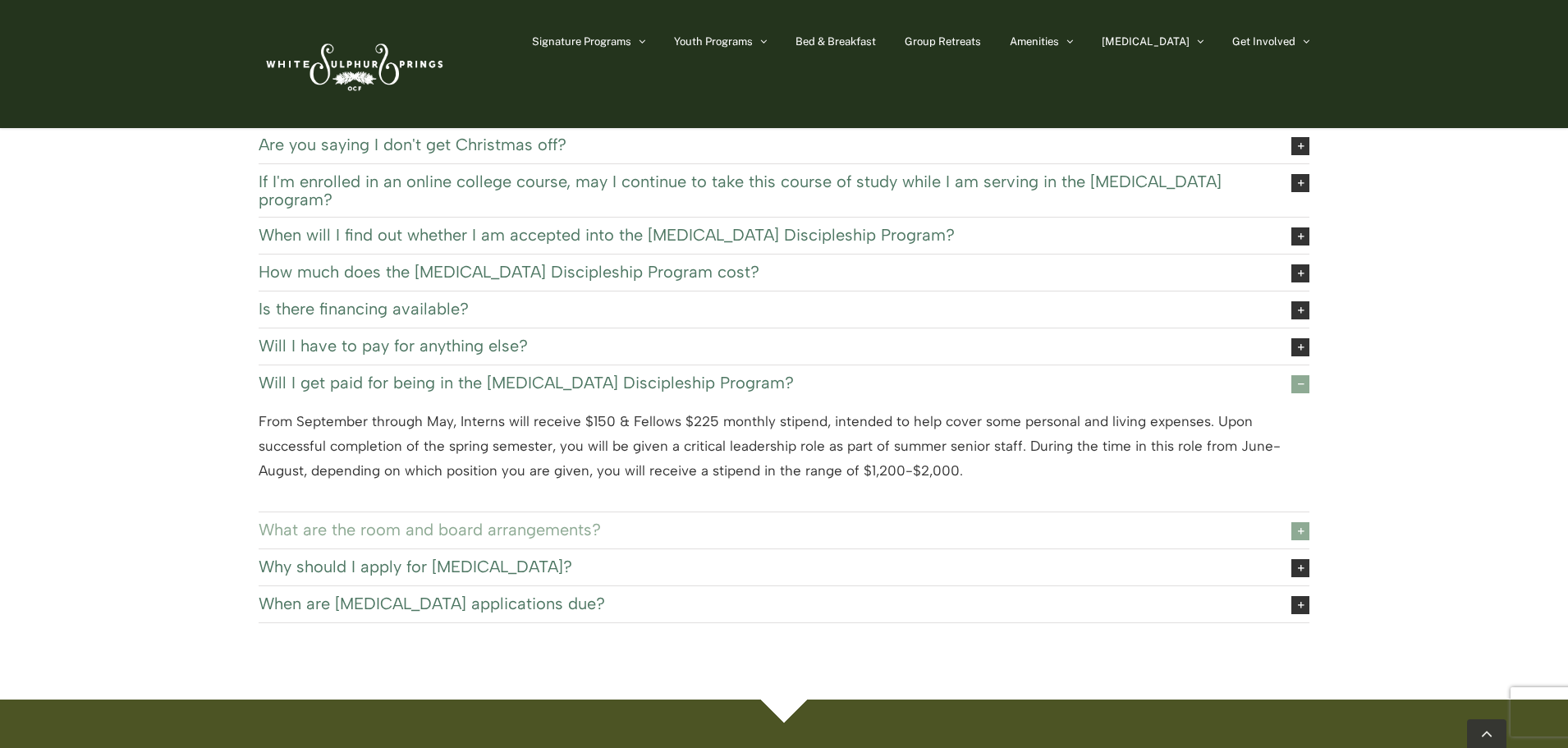
click at [612, 521] on span "What are the room and board arrangements?" at bounding box center [762, 529] width 1007 height 18
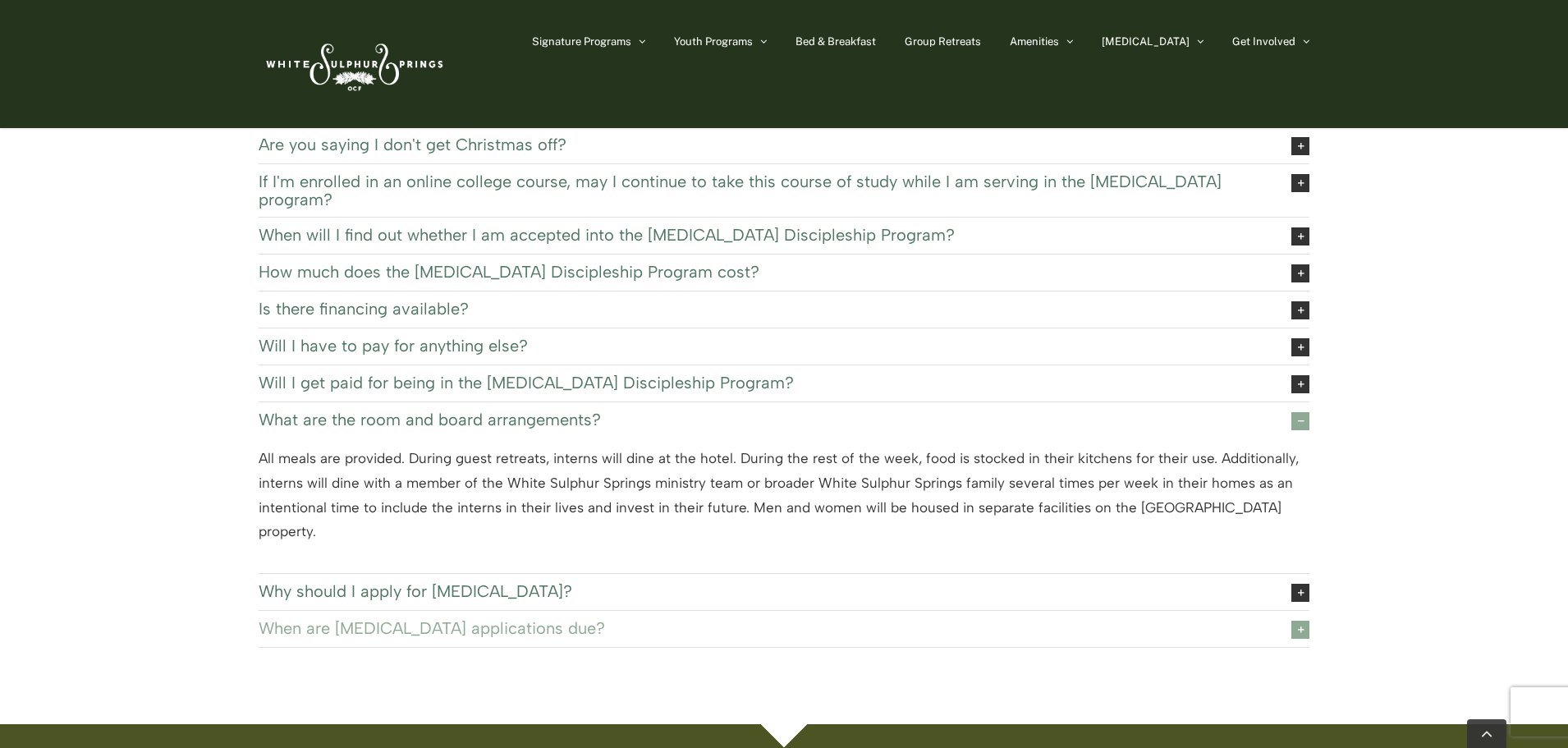
click at [491, 622] on link "When are EXSEL applications due?" at bounding box center [784, 629] width 1051 height 36
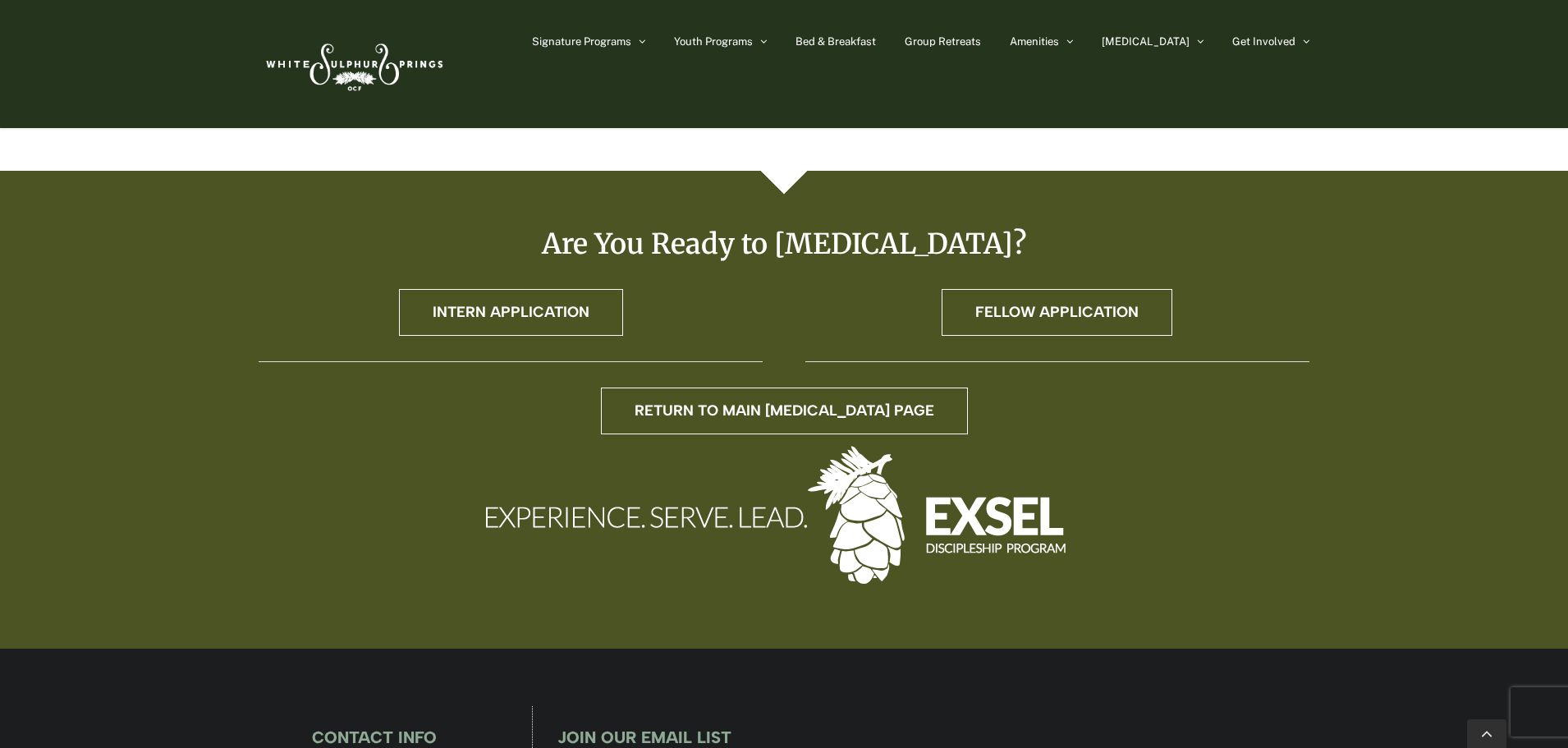
scroll to position [739, 0]
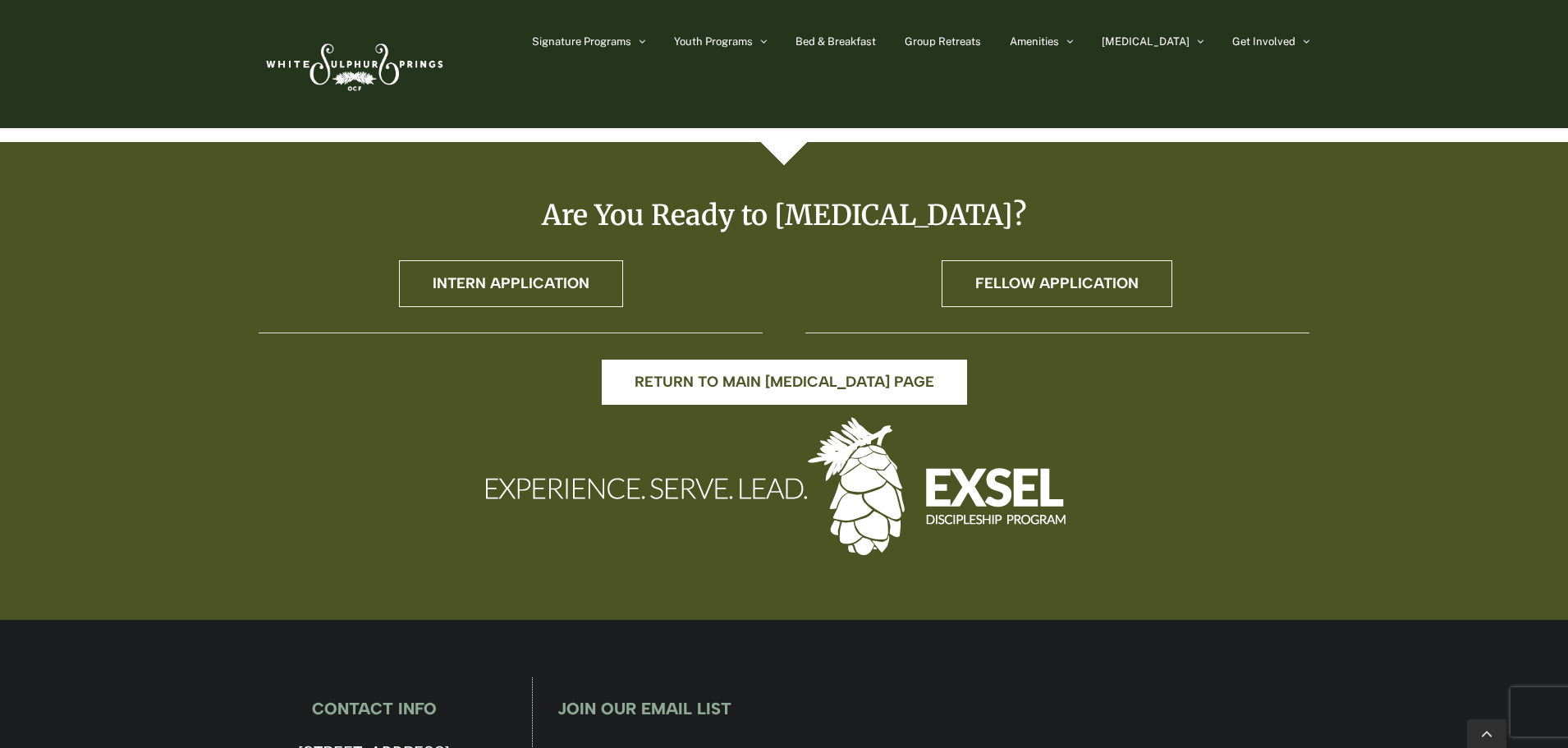
click at [848, 374] on span "Return to main EXSEL page" at bounding box center [784, 383] width 299 height 17
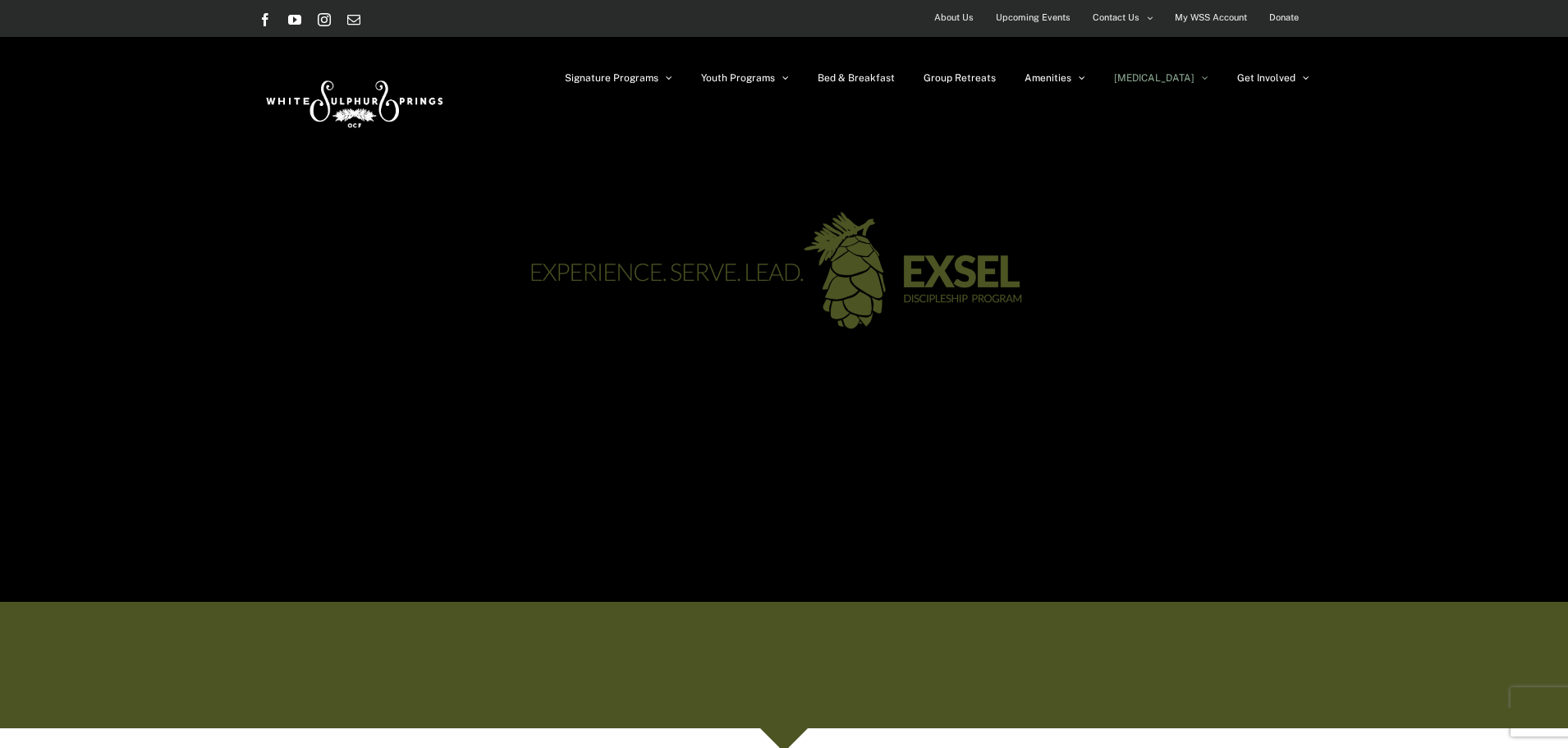
click at [392, 66] on img at bounding box center [353, 100] width 188 height 77
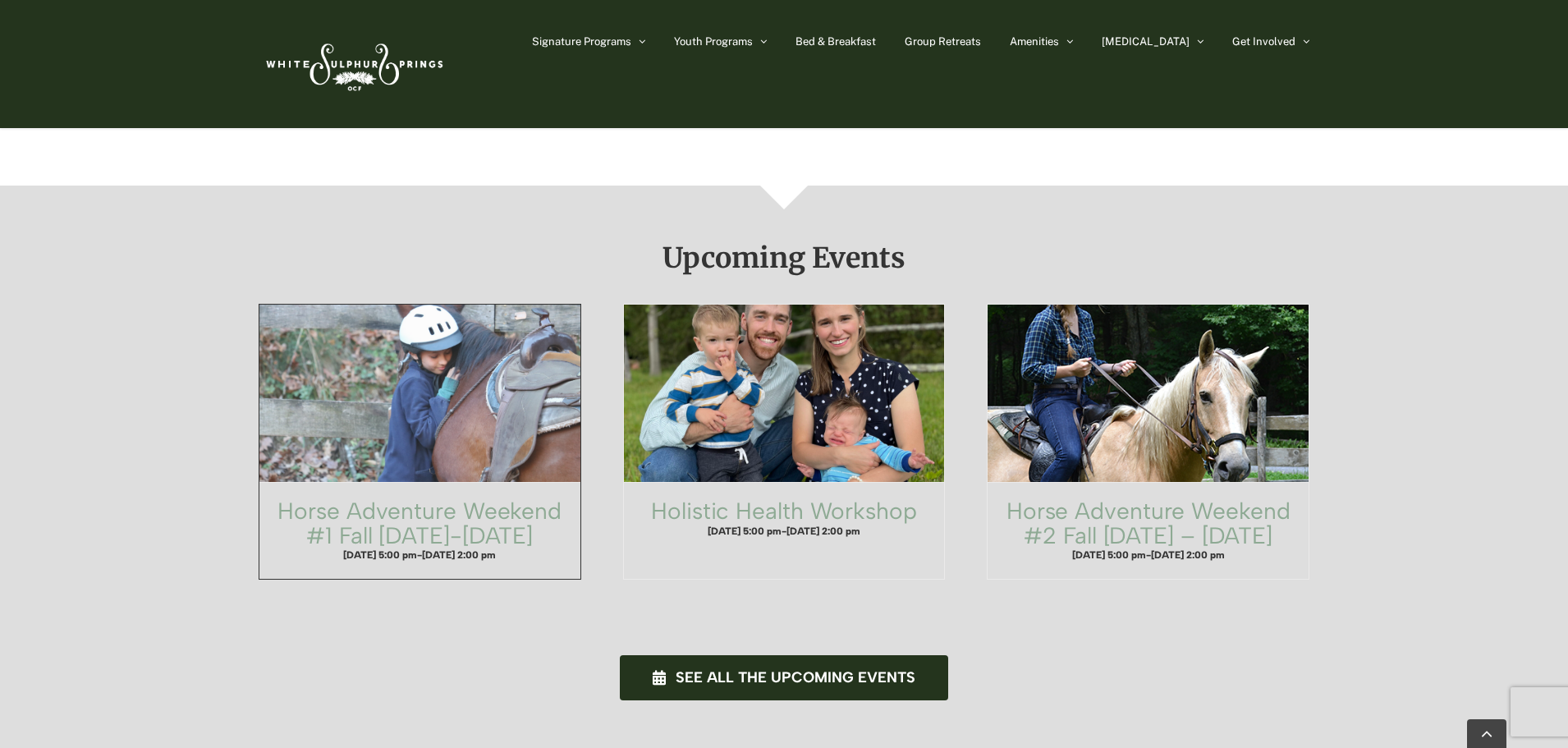
scroll to position [903, 0]
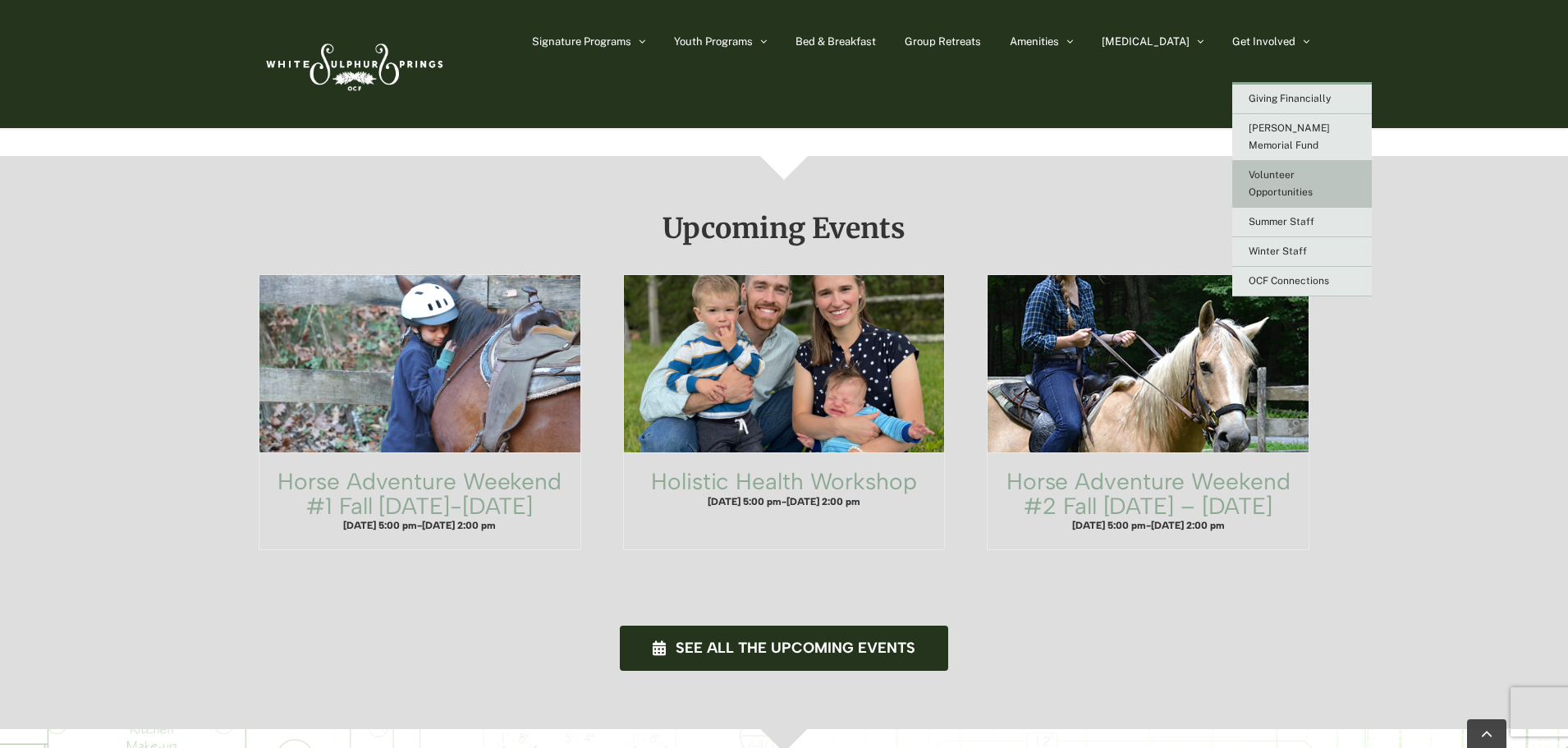
click at [1246, 165] on link "Volunteer Opportunities" at bounding box center [1302, 185] width 140 height 47
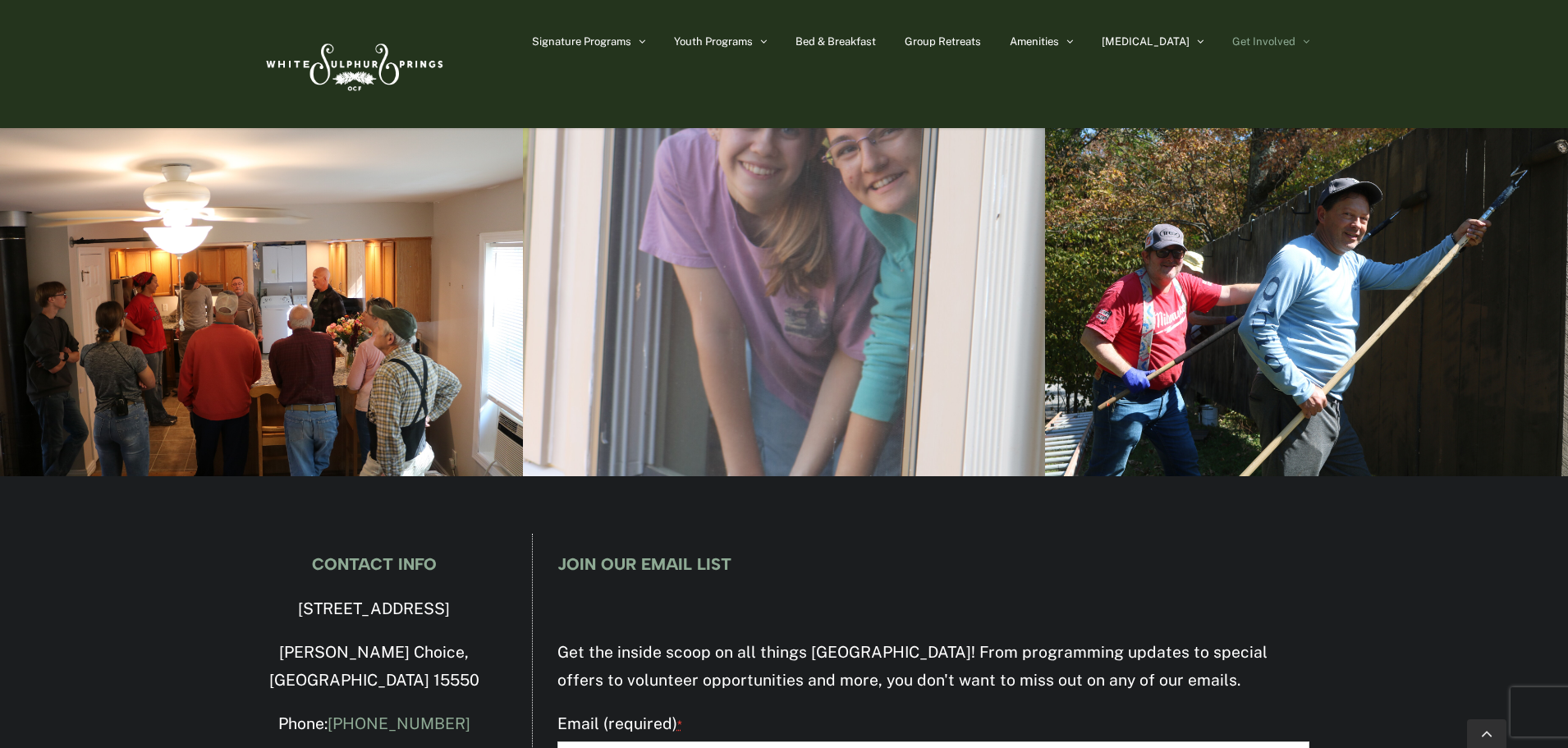
scroll to position [2070, 0]
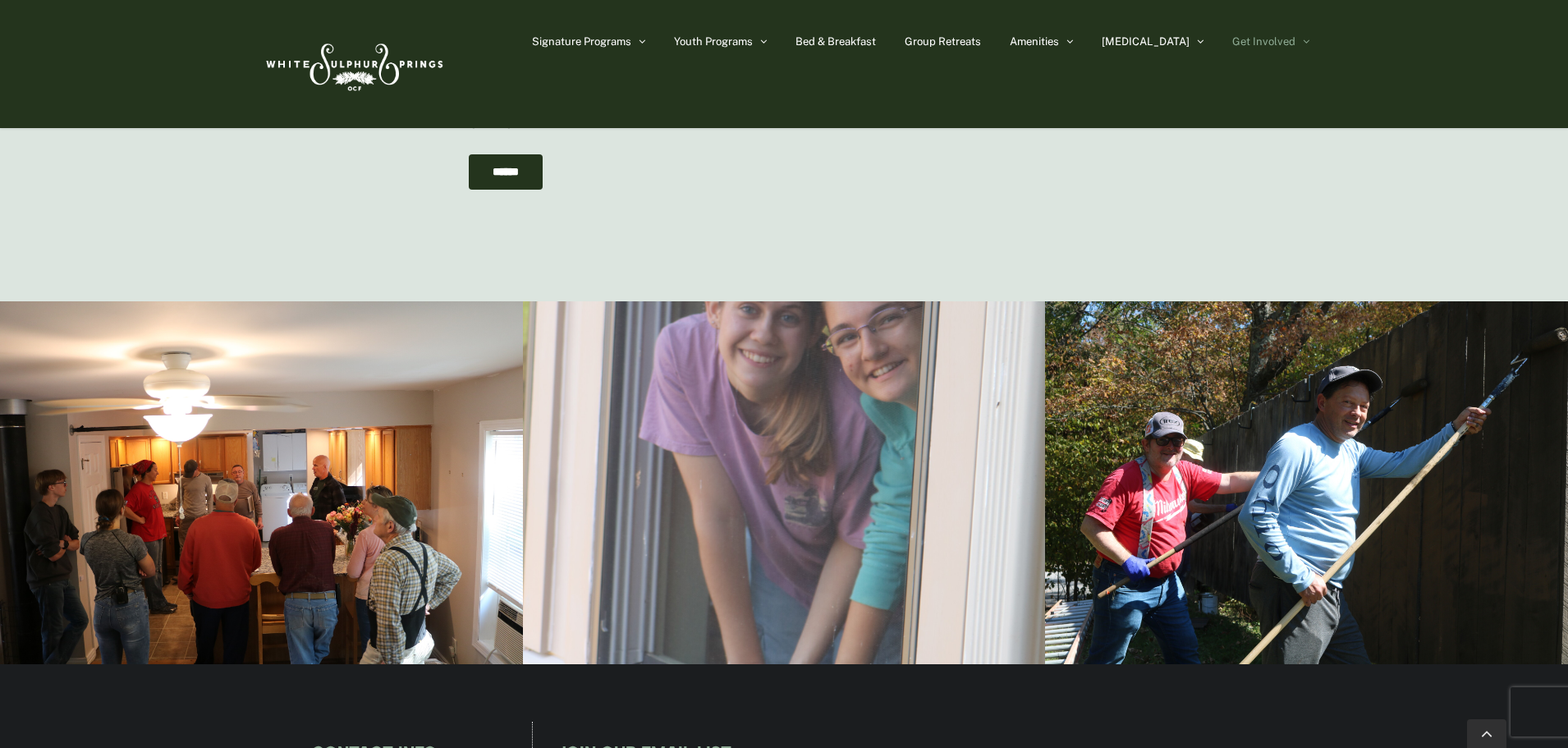
click at [895, 453] on div at bounding box center [784, 483] width 523 height 363
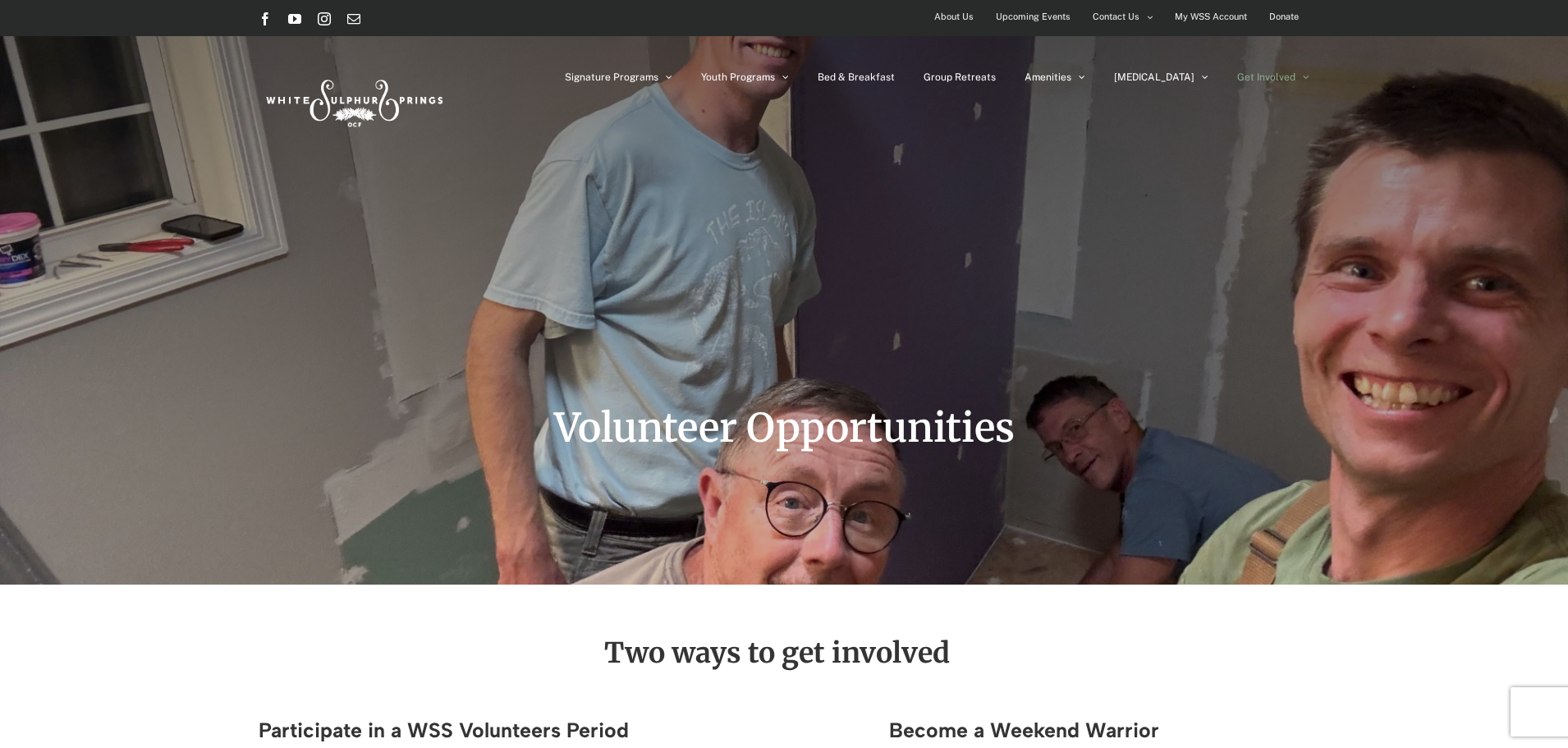
scroll to position [0, 0]
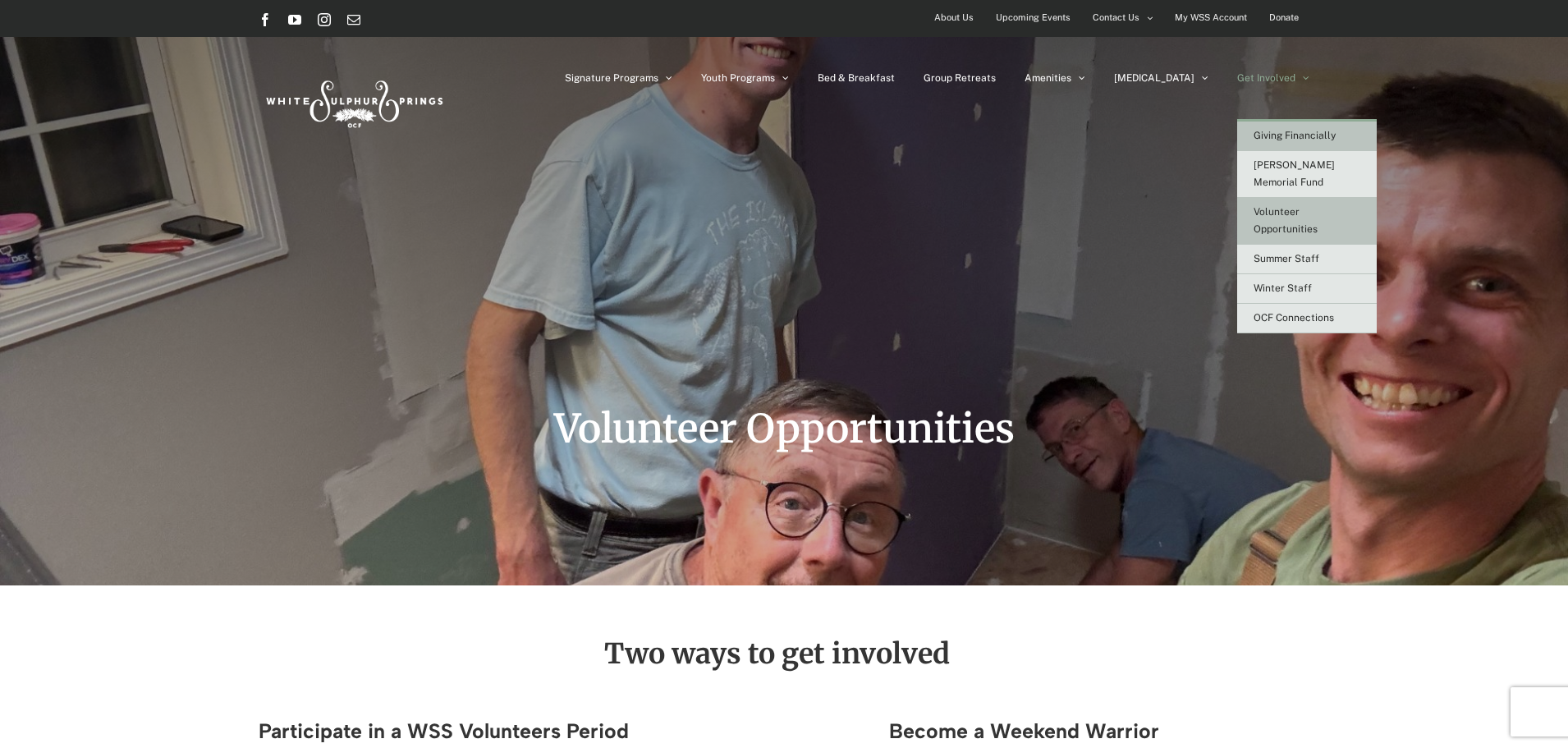
click at [1258, 127] on link "Giving Financially" at bounding box center [1308, 136] width 140 height 29
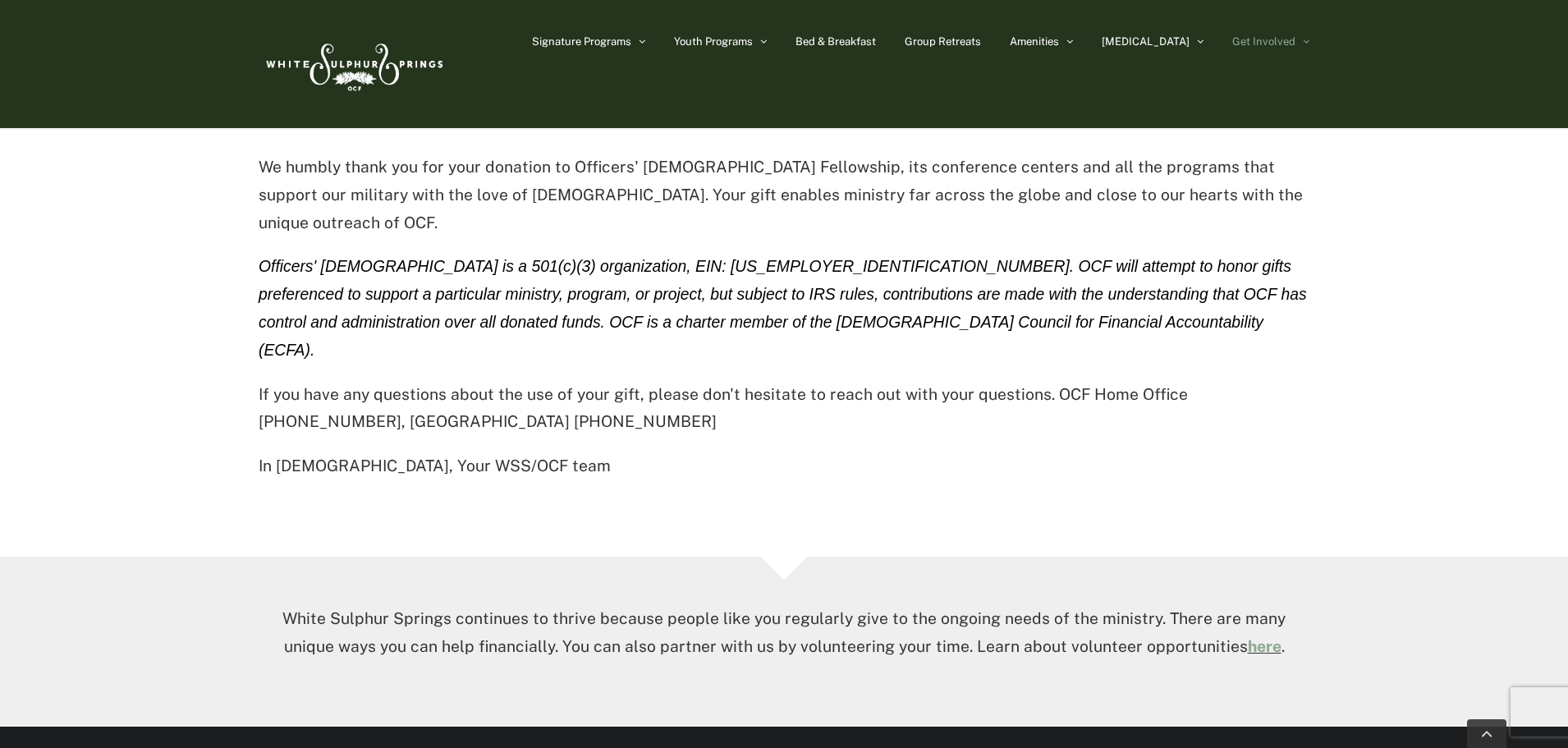
scroll to position [2525, 0]
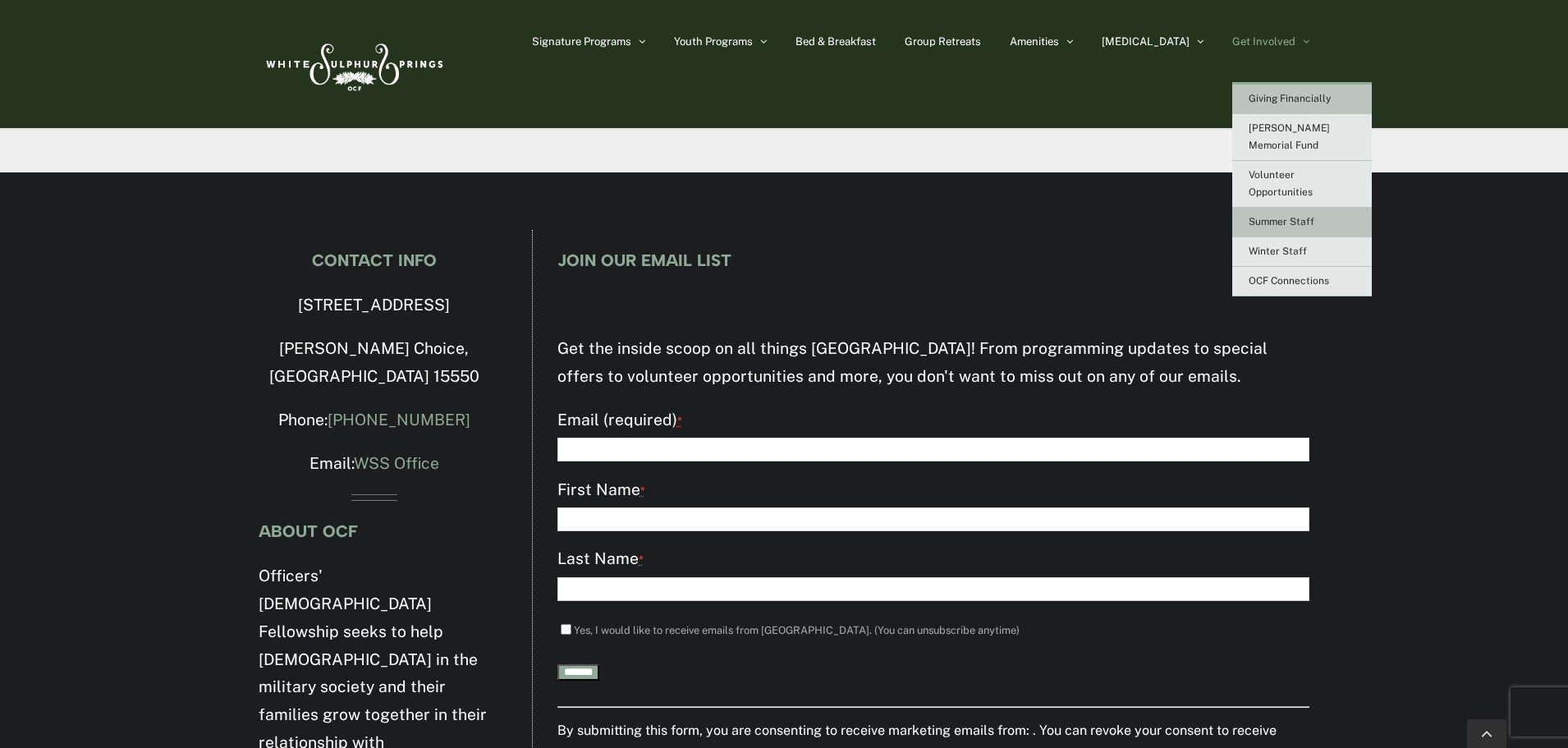
click at [1280, 208] on link "Summer Staff" at bounding box center [1302, 222] width 140 height 29
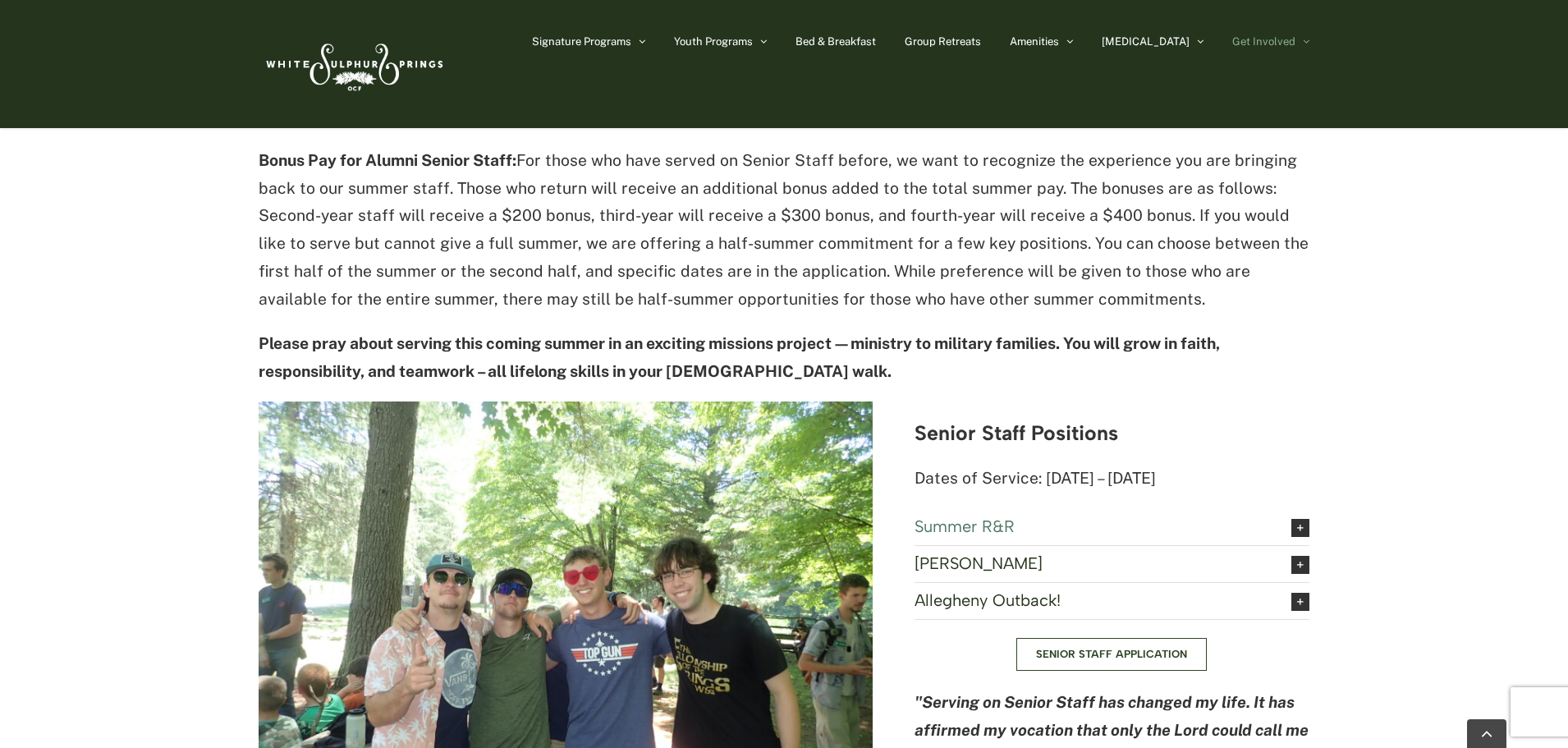
scroll to position [1478, 0]
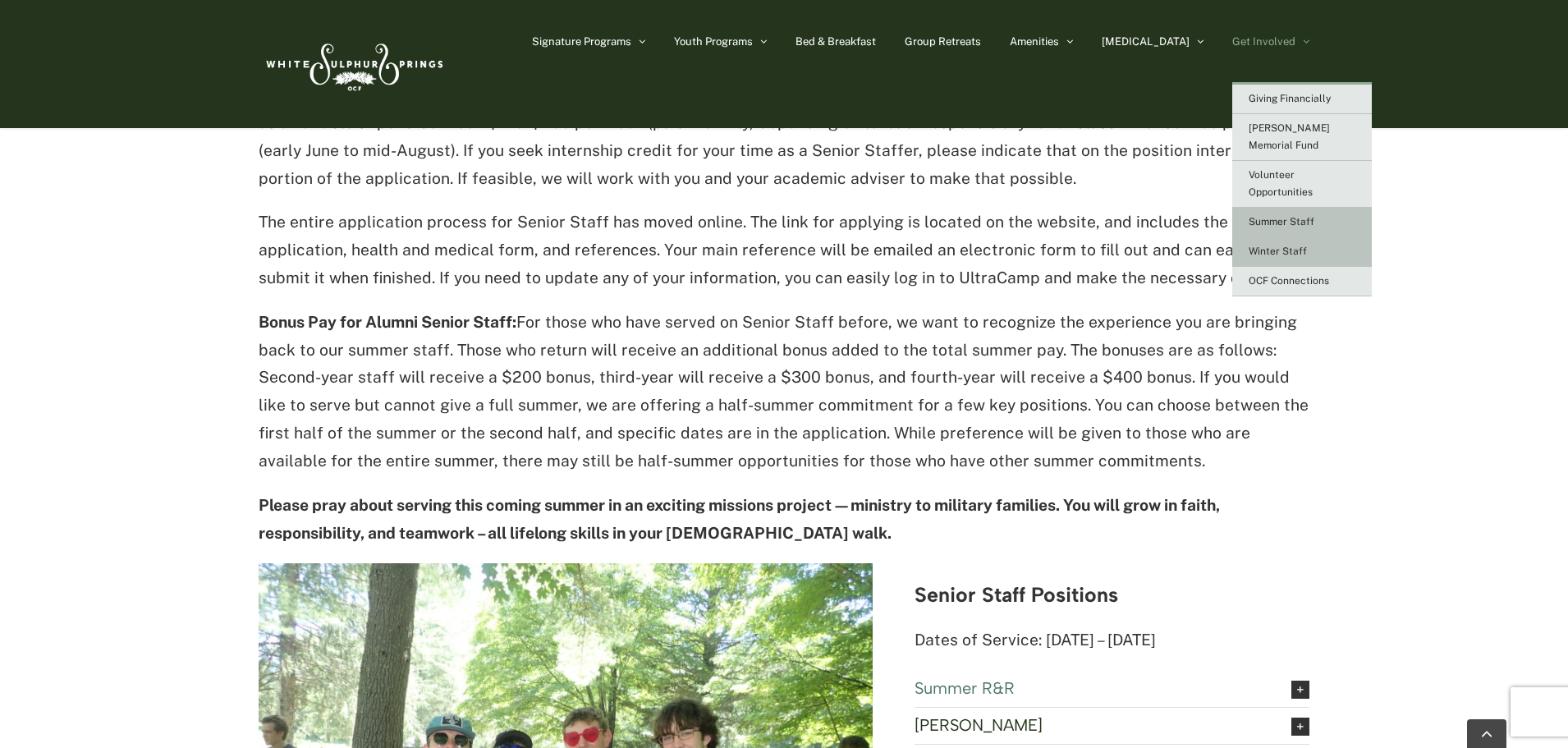
click at [1283, 237] on link "Winter Staff" at bounding box center [1302, 252] width 140 height 29
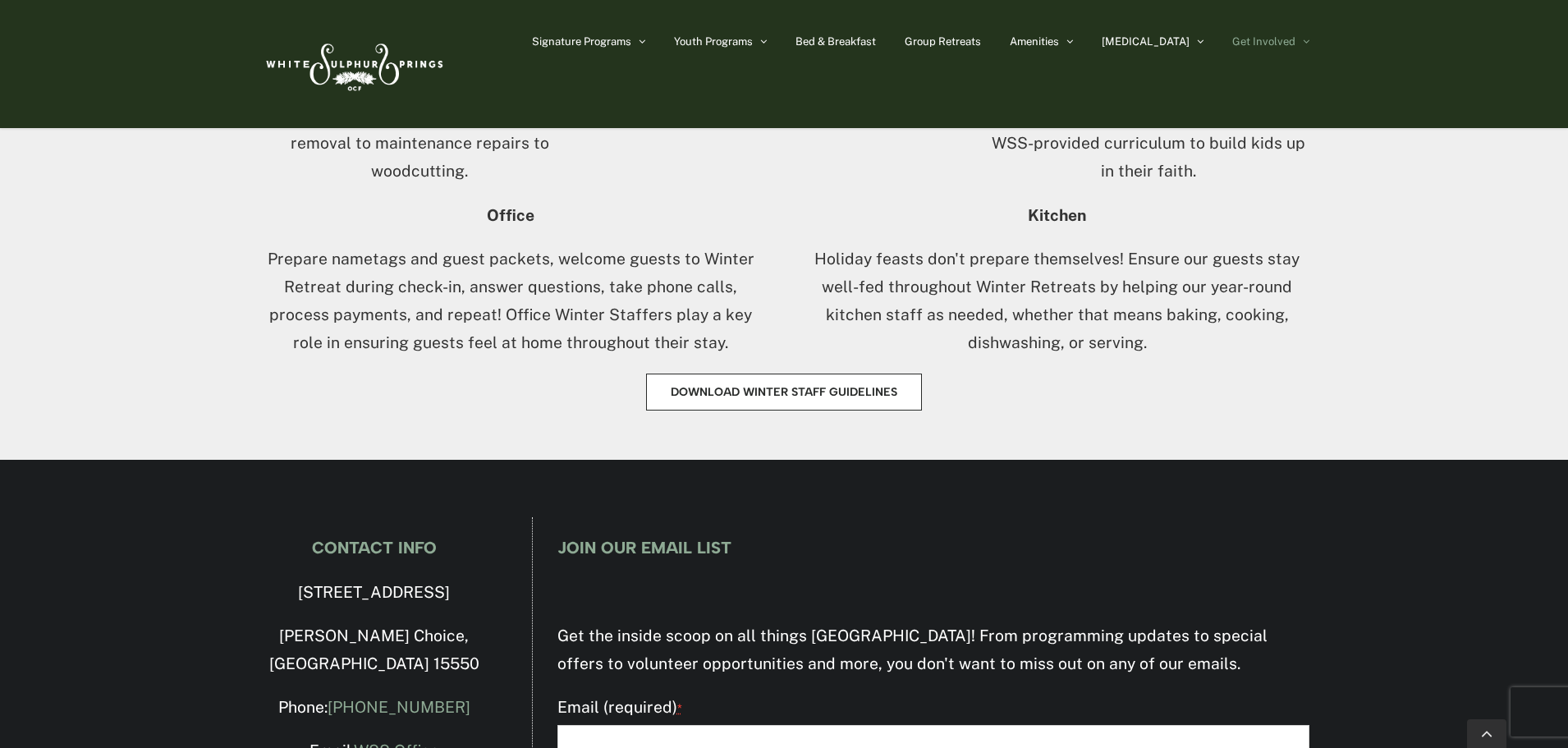
scroll to position [1100, 0]
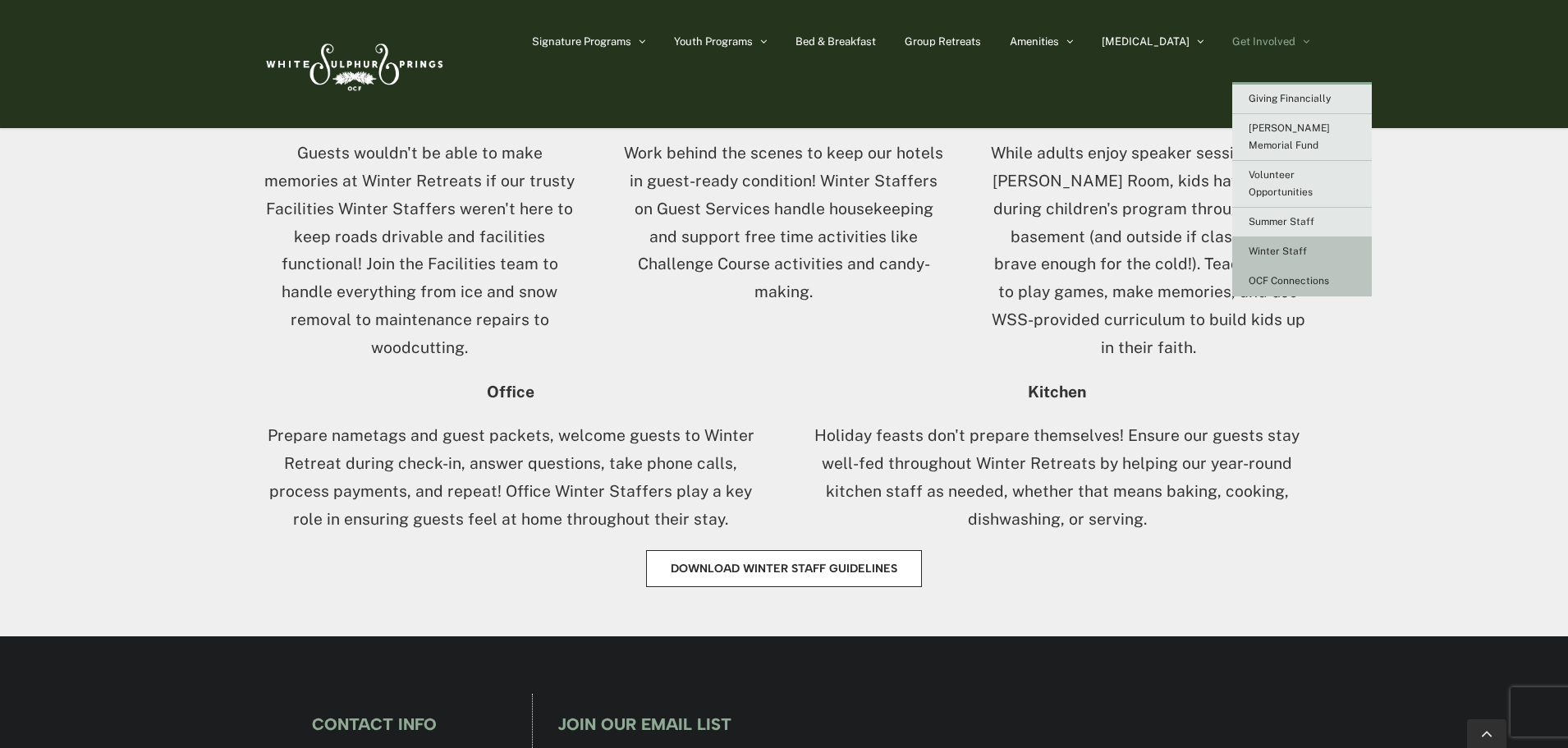
click at [1269, 267] on link "OCF Connections" at bounding box center [1302, 282] width 140 height 29
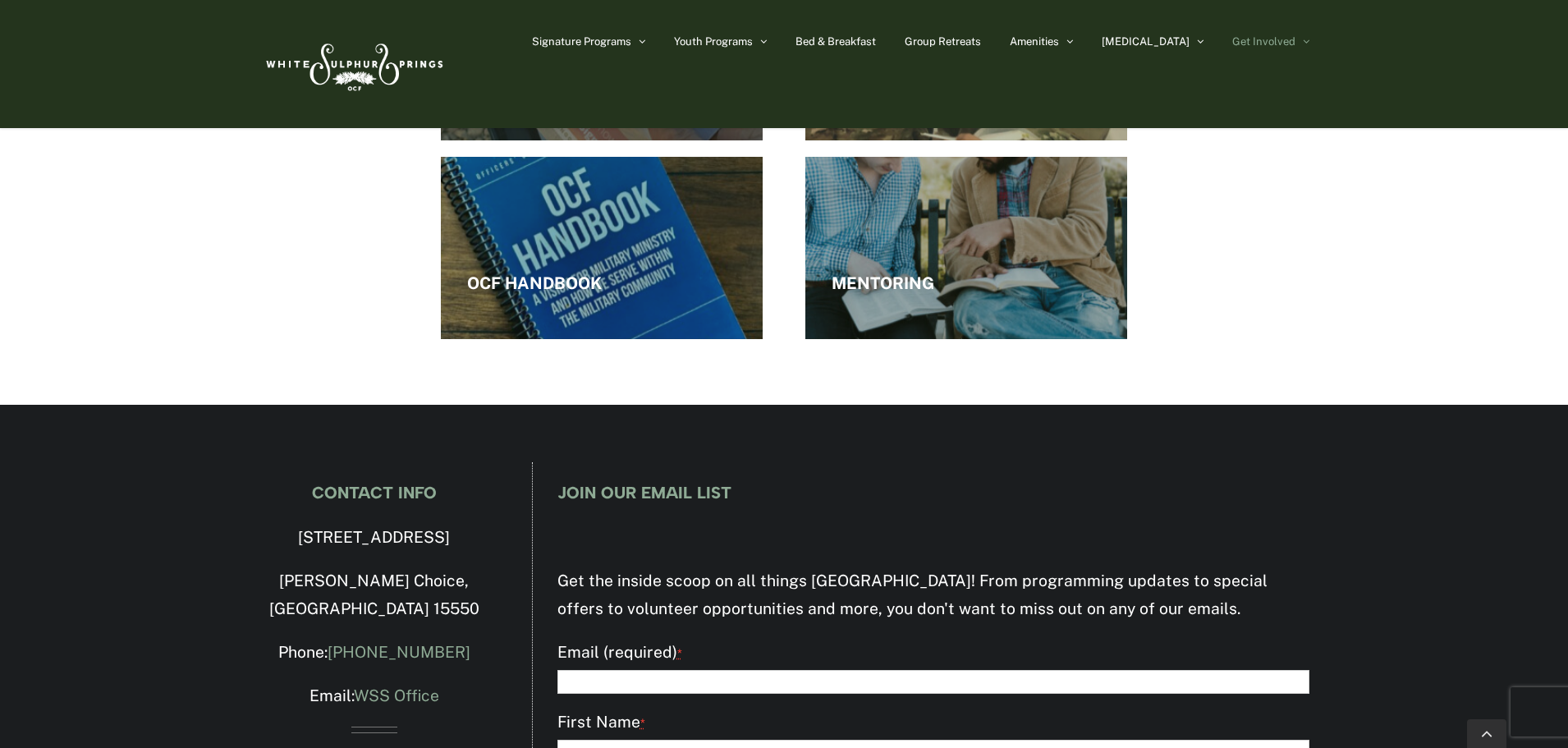
scroll to position [2753, 0]
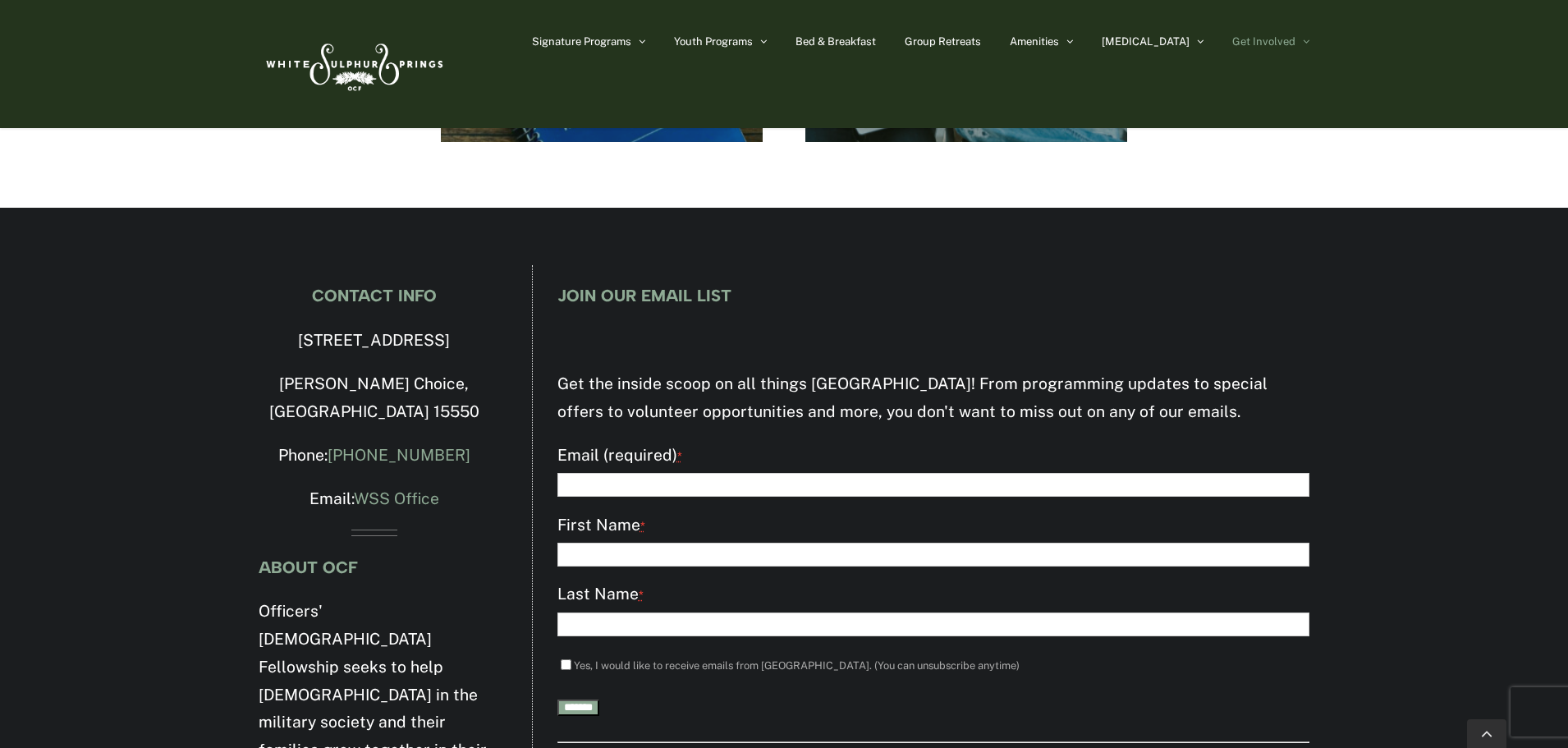
click at [387, 90] on img at bounding box center [353, 63] width 188 height 77
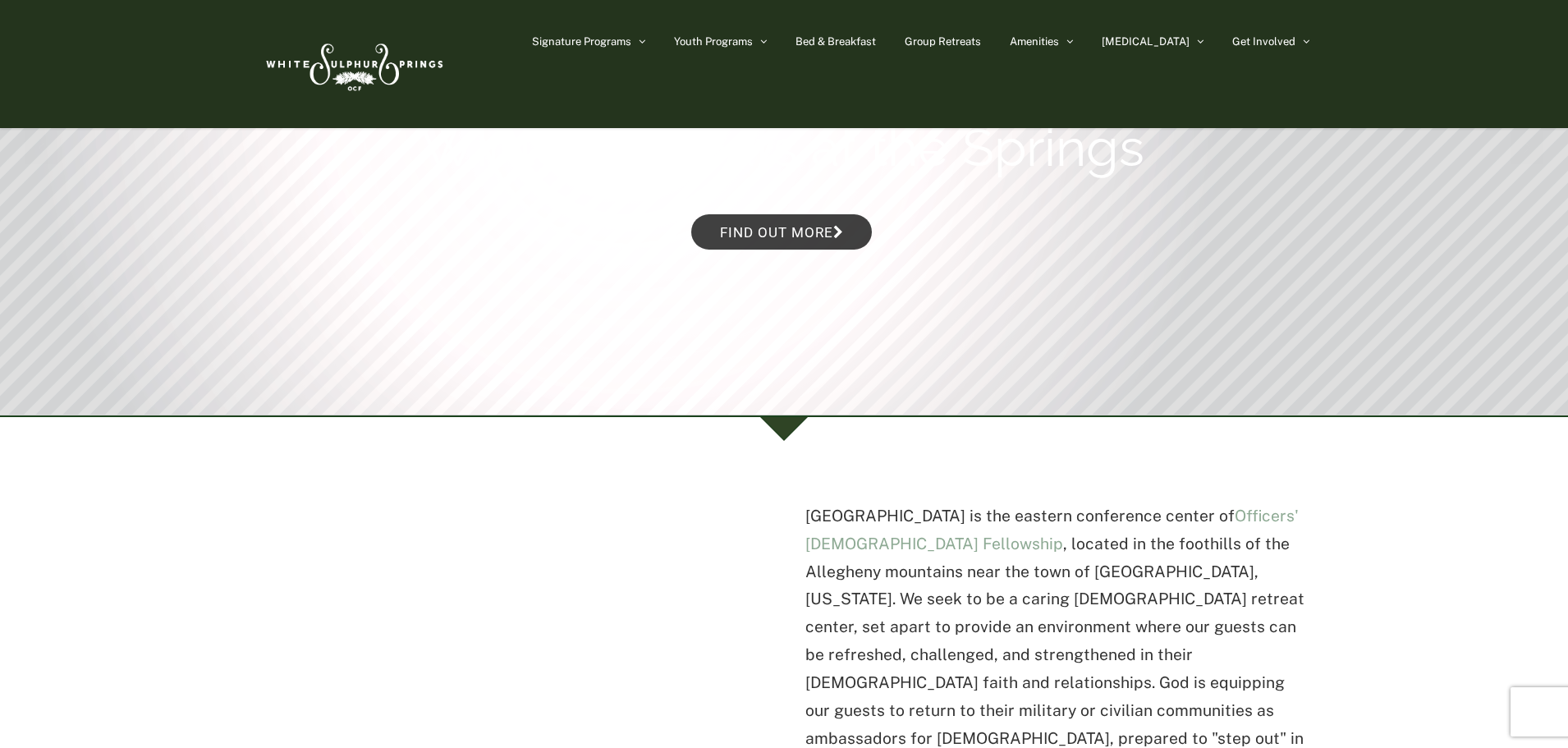
scroll to position [164, 0]
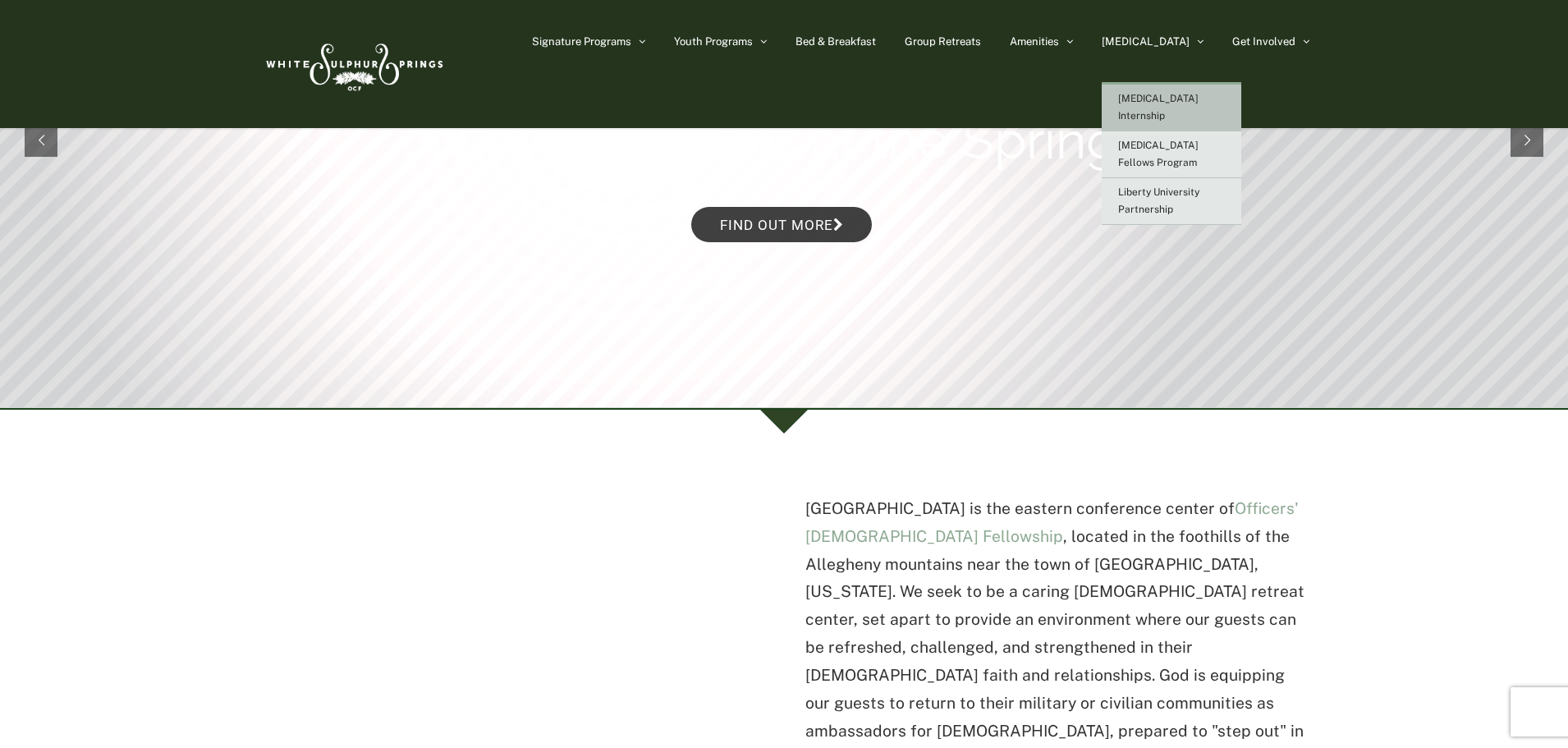
click at [1176, 98] on span "[MEDICAL_DATA] Internship" at bounding box center [1158, 107] width 81 height 29
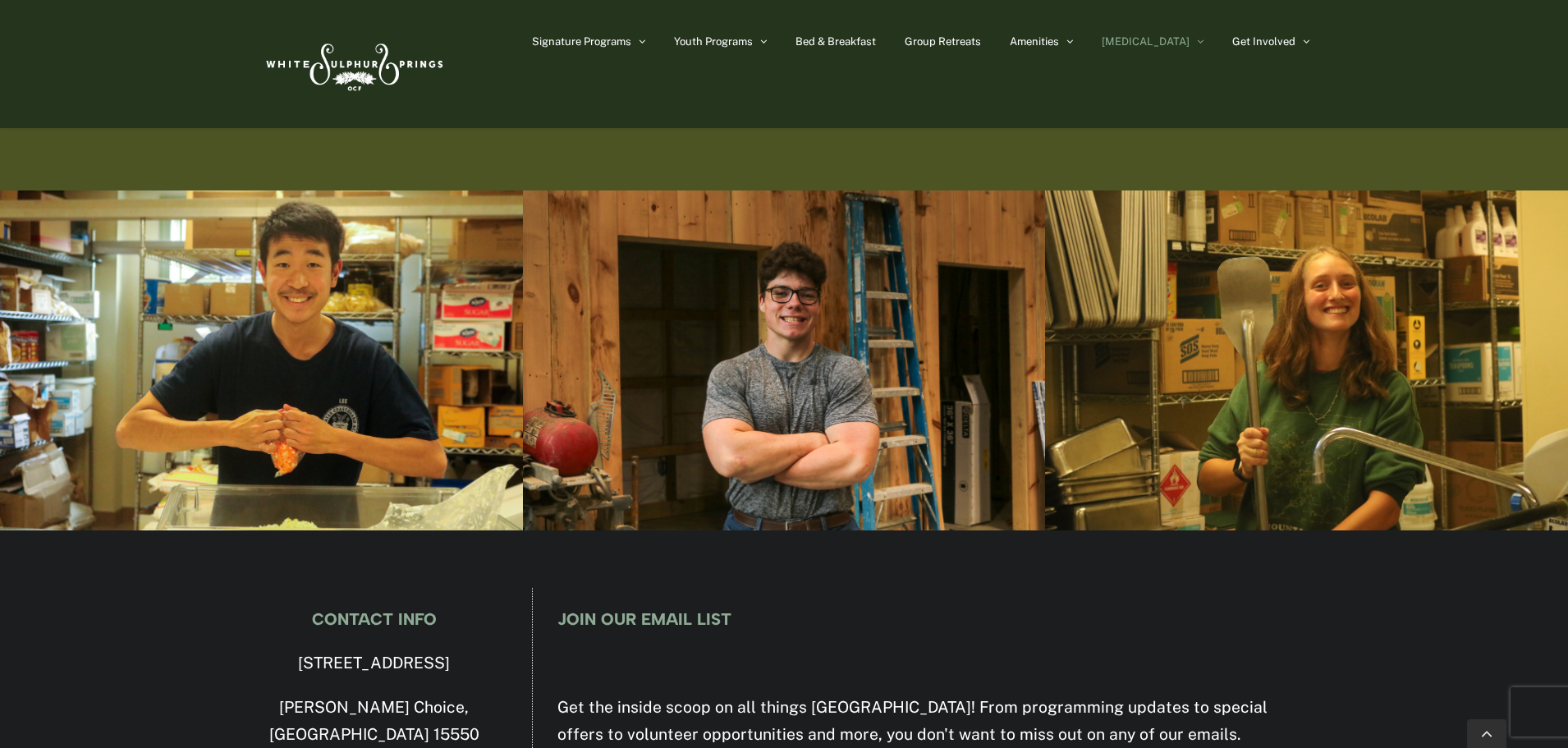
scroll to position [4308, 0]
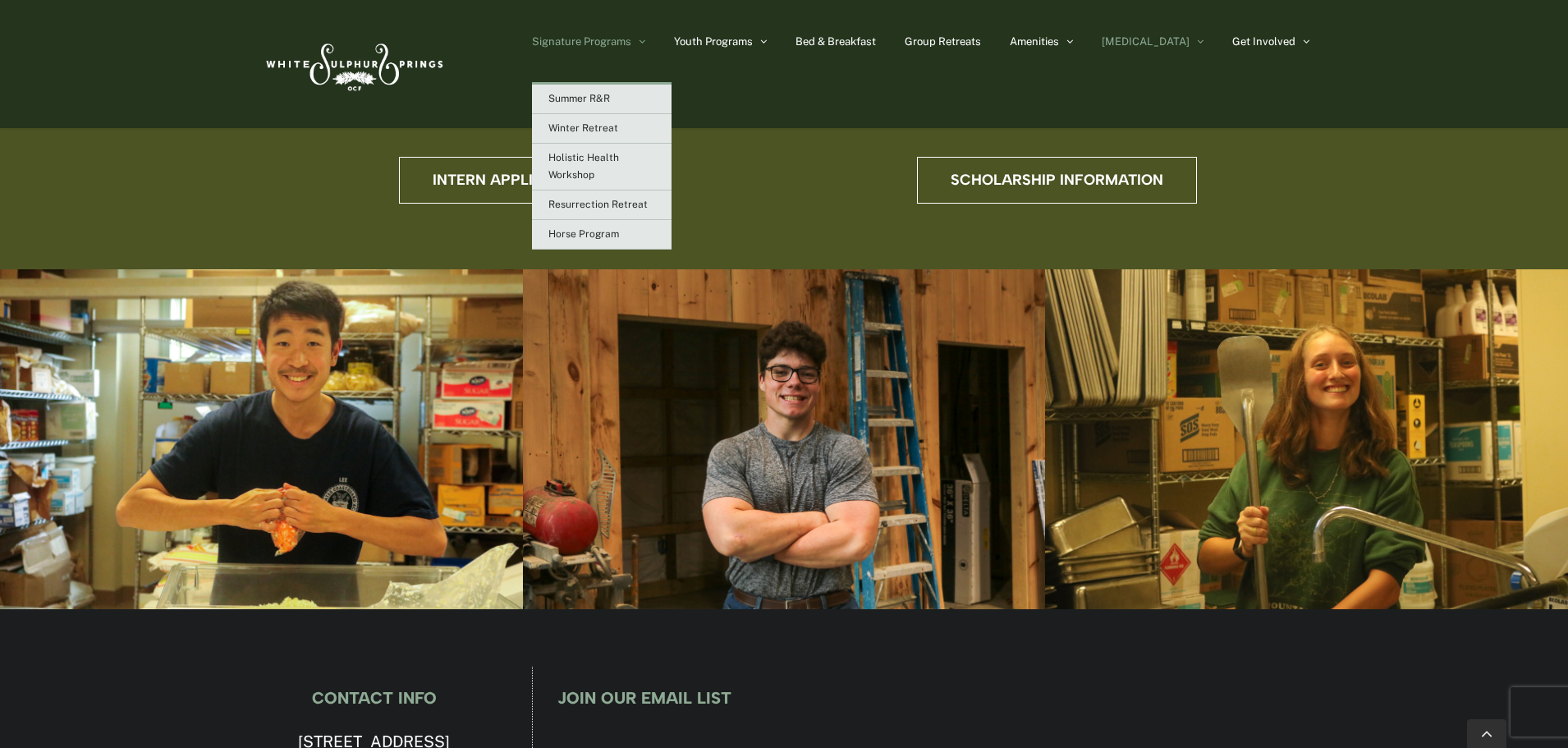
click at [631, 41] on span "Signature Programs" at bounding box center [582, 41] width 99 height 11
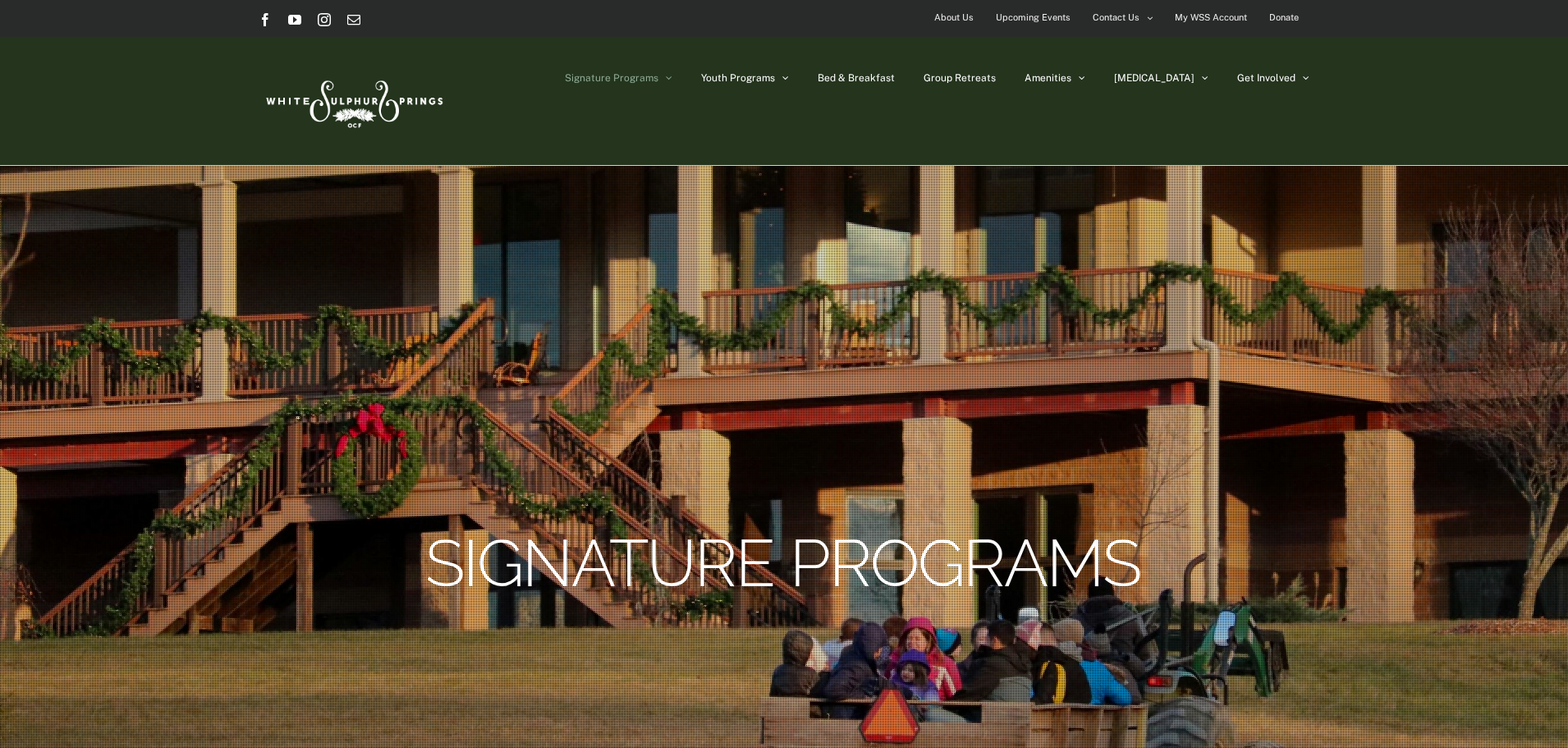
click at [421, 86] on img at bounding box center [353, 100] width 188 height 77
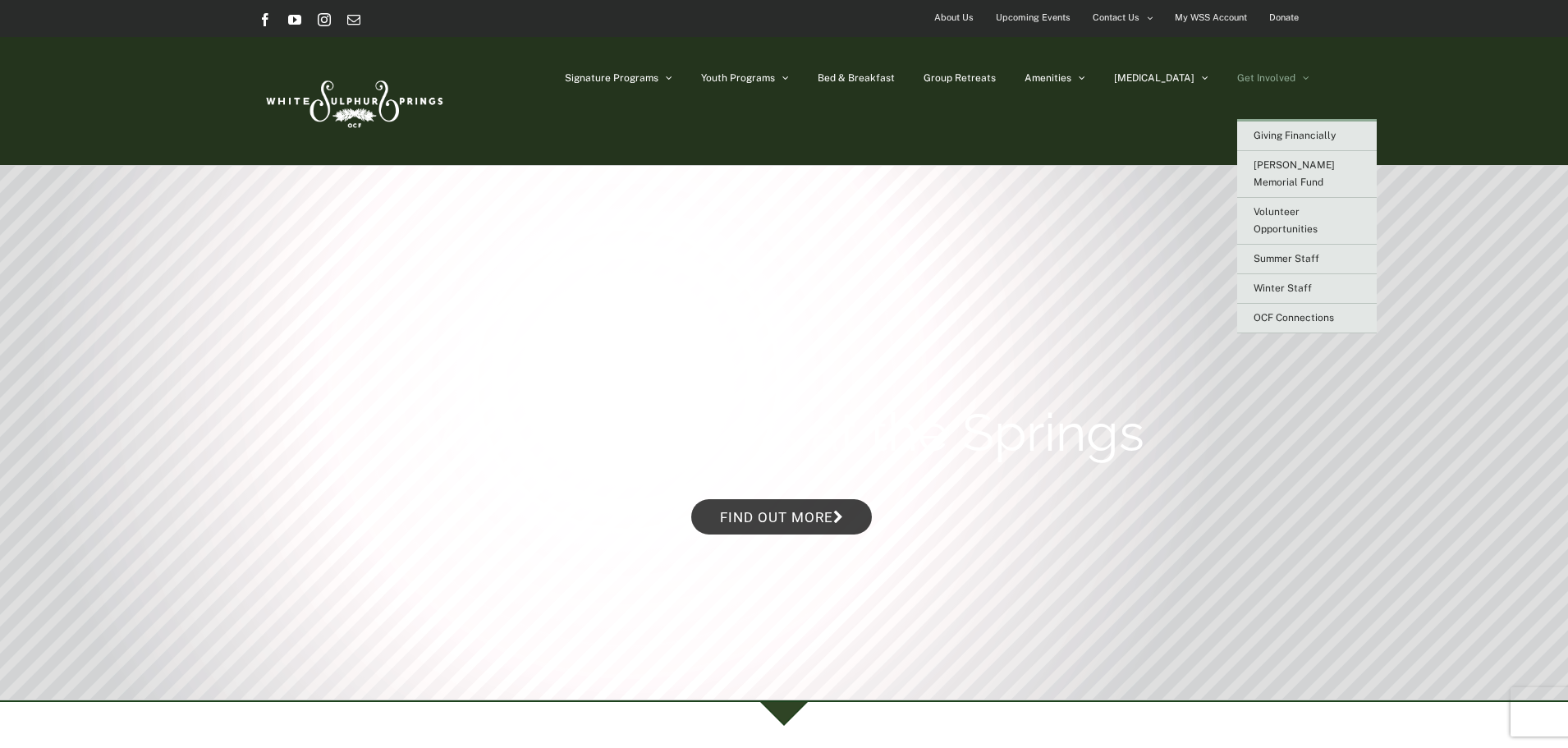
click at [1291, 77] on span "Get Involved" at bounding box center [1267, 78] width 58 height 10
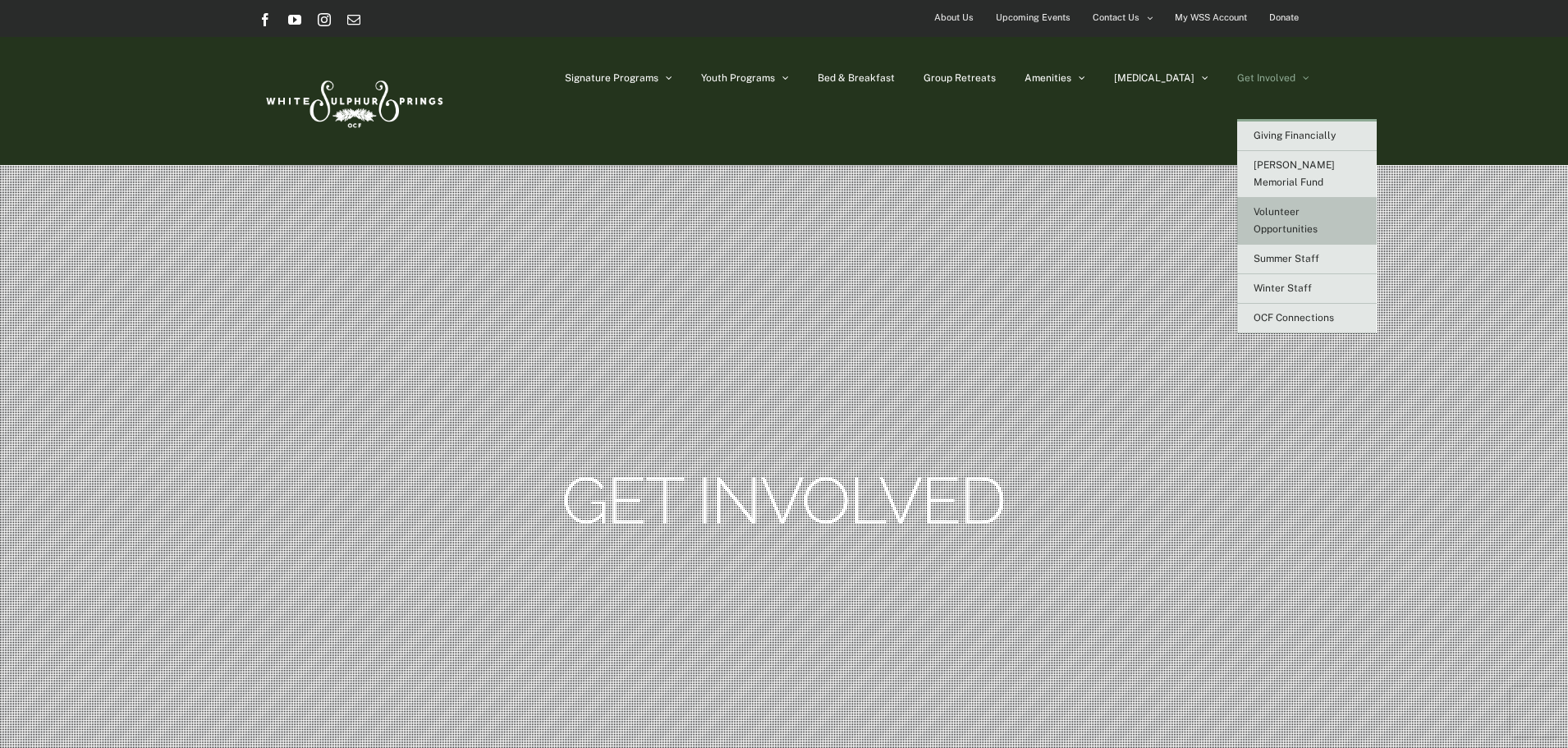
click at [1301, 204] on link "Volunteer Opportunities" at bounding box center [1308, 221] width 140 height 47
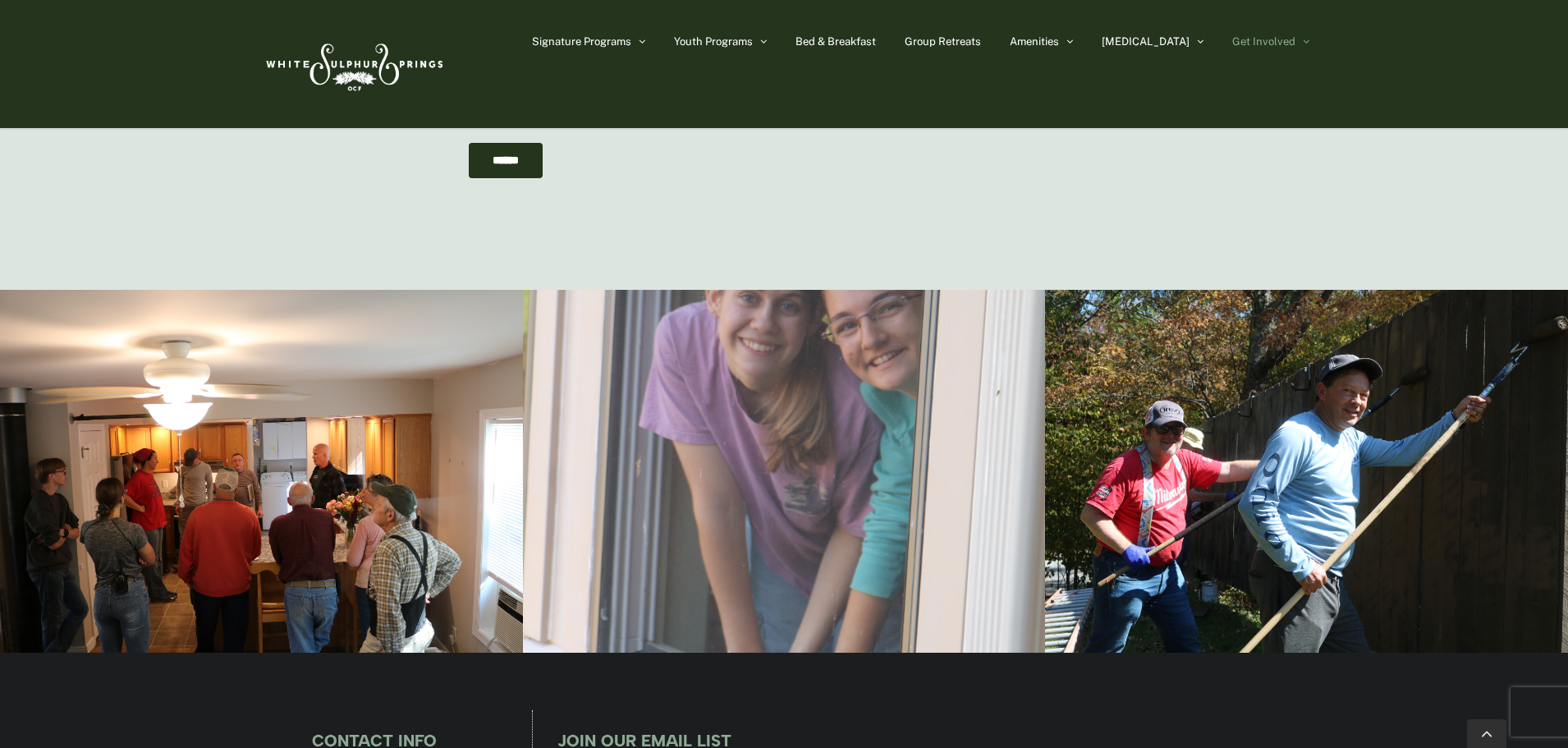
scroll to position [2053, 0]
